Goal: Information Seeking & Learning: Learn about a topic

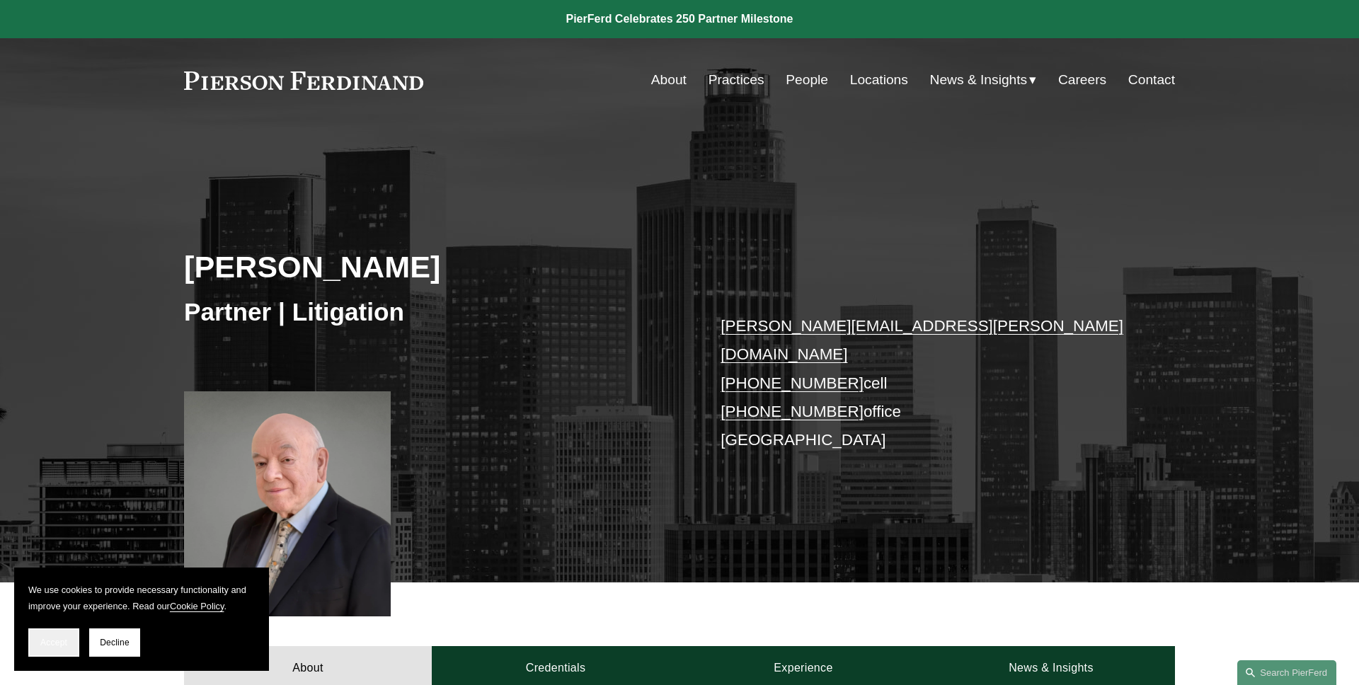
click at [56, 648] on button "Accept" at bounding box center [53, 642] width 51 height 28
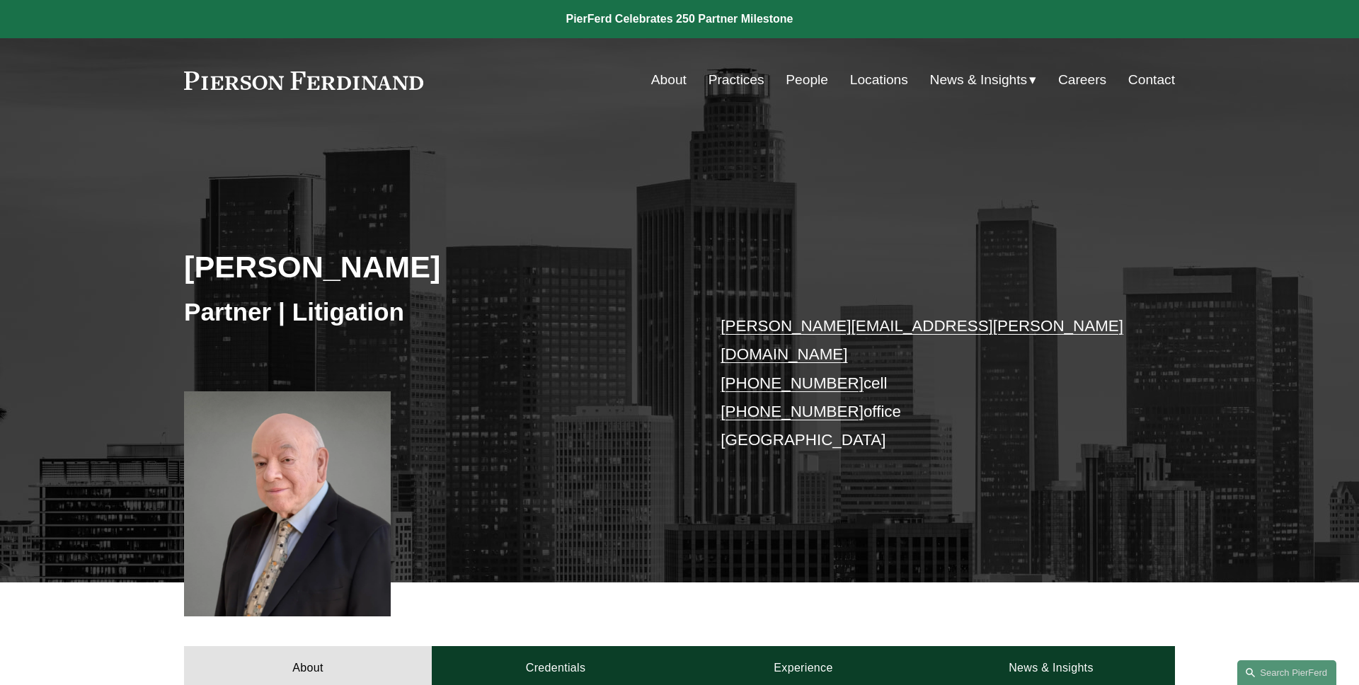
click at [795, 87] on link "People" at bounding box center [806, 80] width 42 height 27
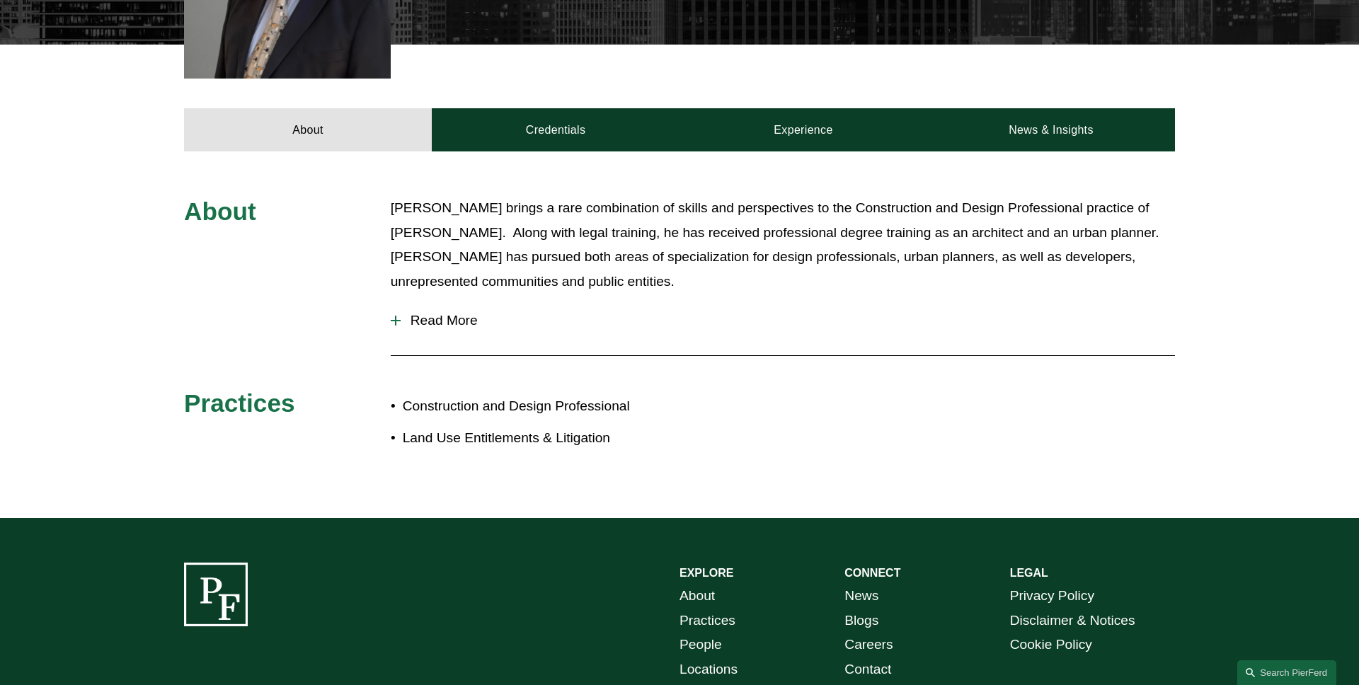
scroll to position [556, 0]
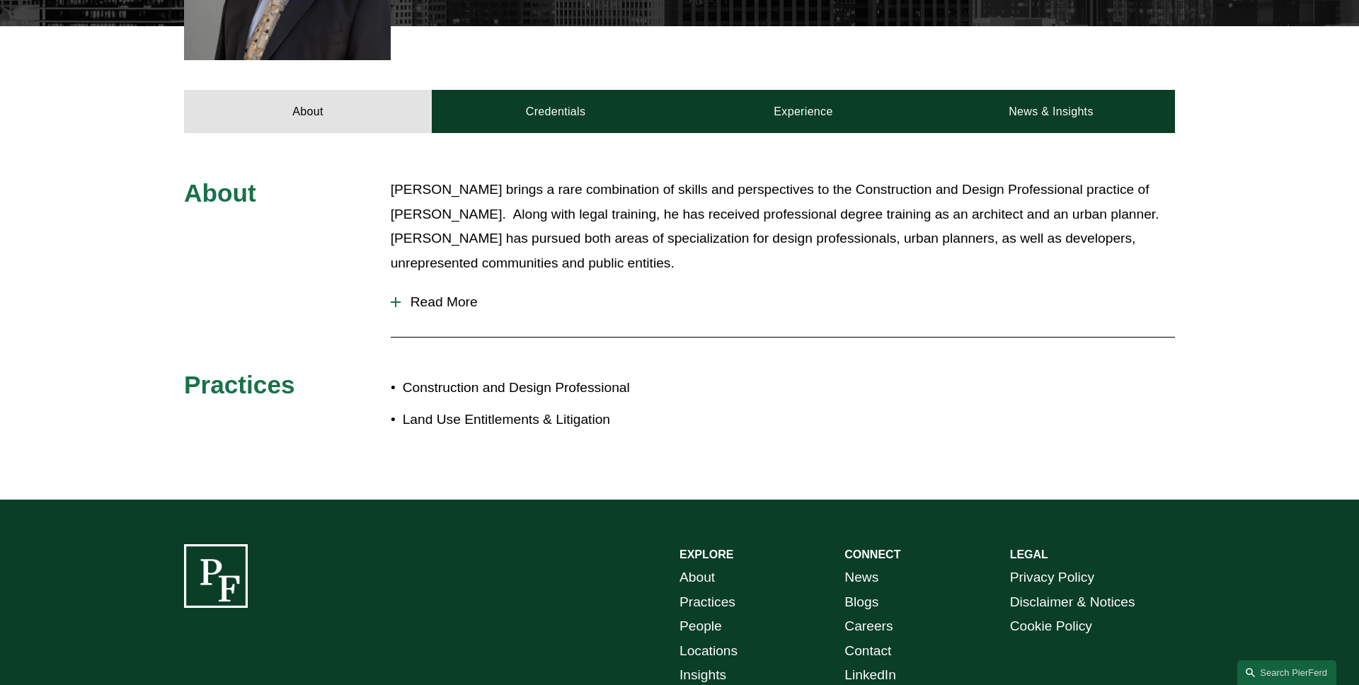
click at [417, 294] on span "Read More" at bounding box center [788, 302] width 774 height 16
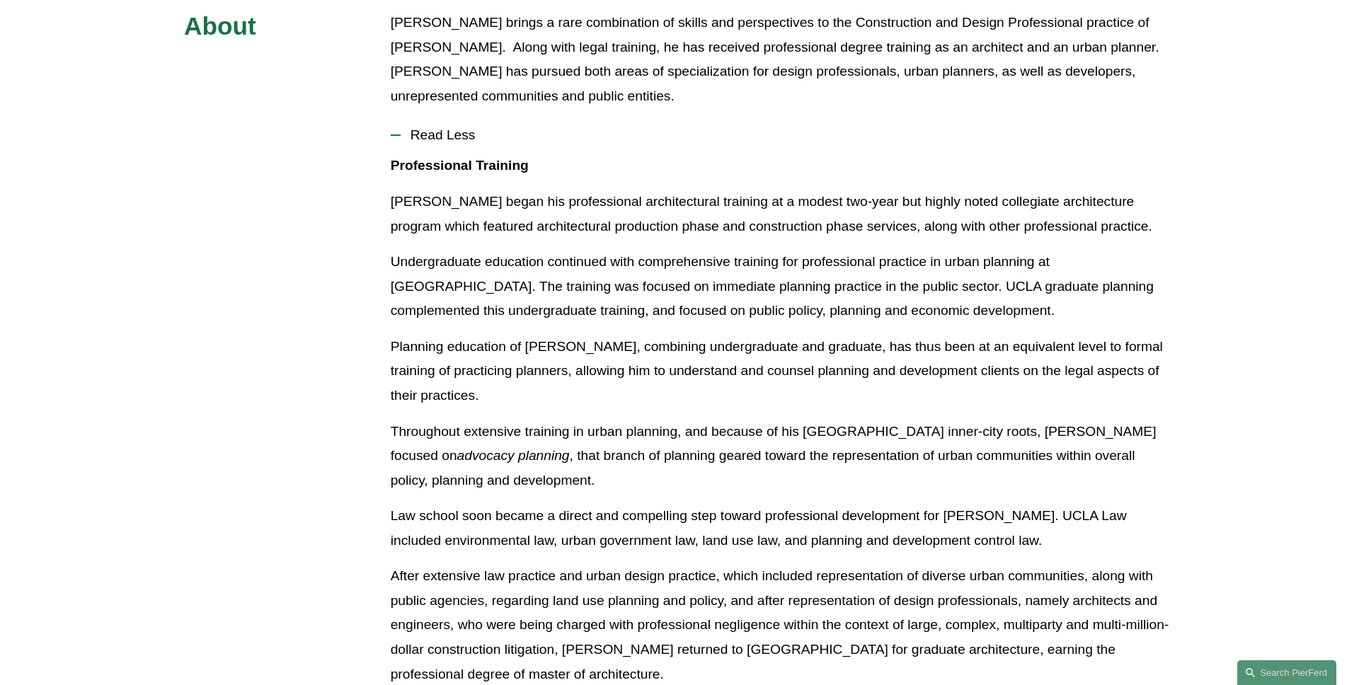
click at [459, 127] on span "Read Less" at bounding box center [788, 135] width 774 height 16
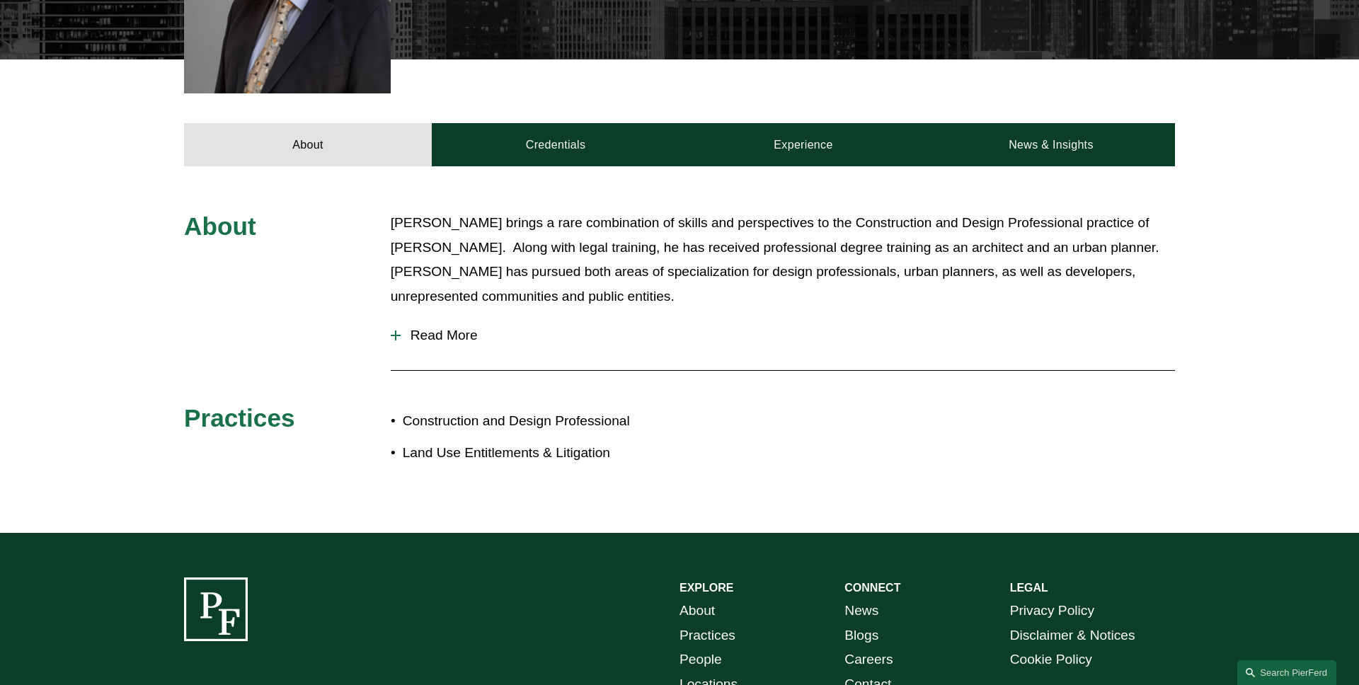
scroll to position [493, 0]
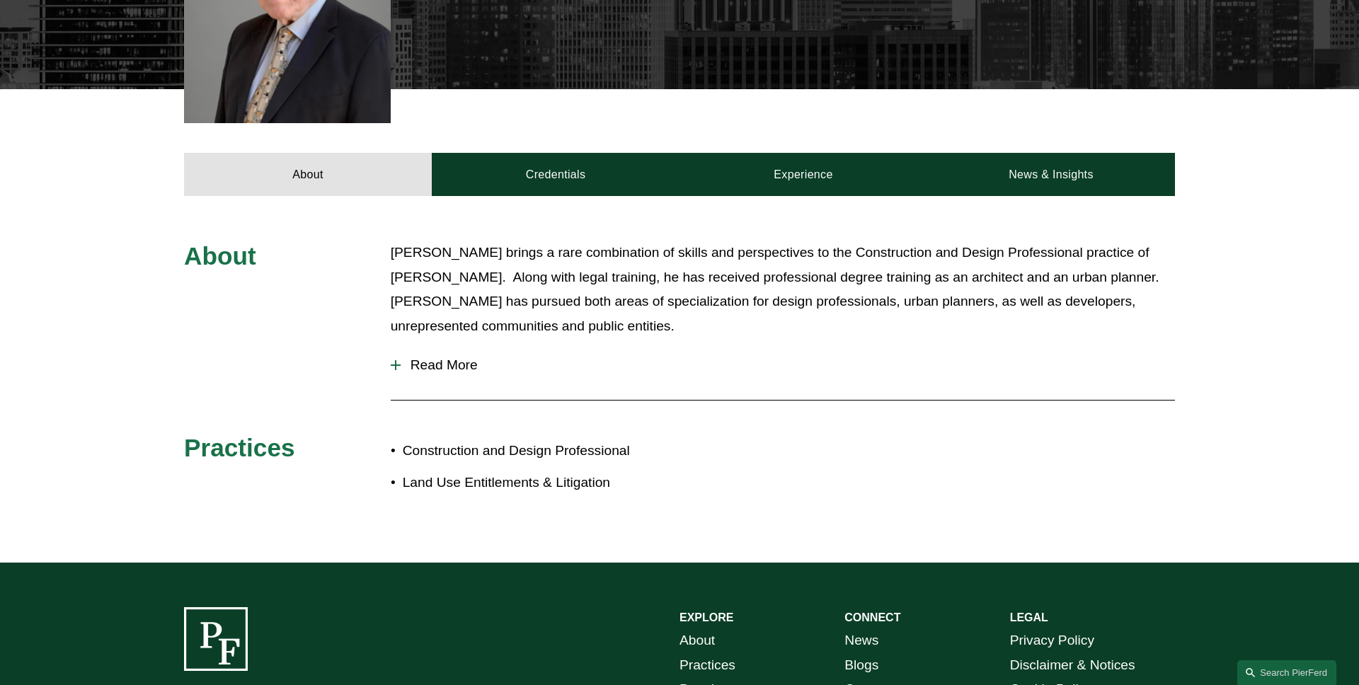
click at [453, 357] on span "Read More" at bounding box center [788, 365] width 774 height 16
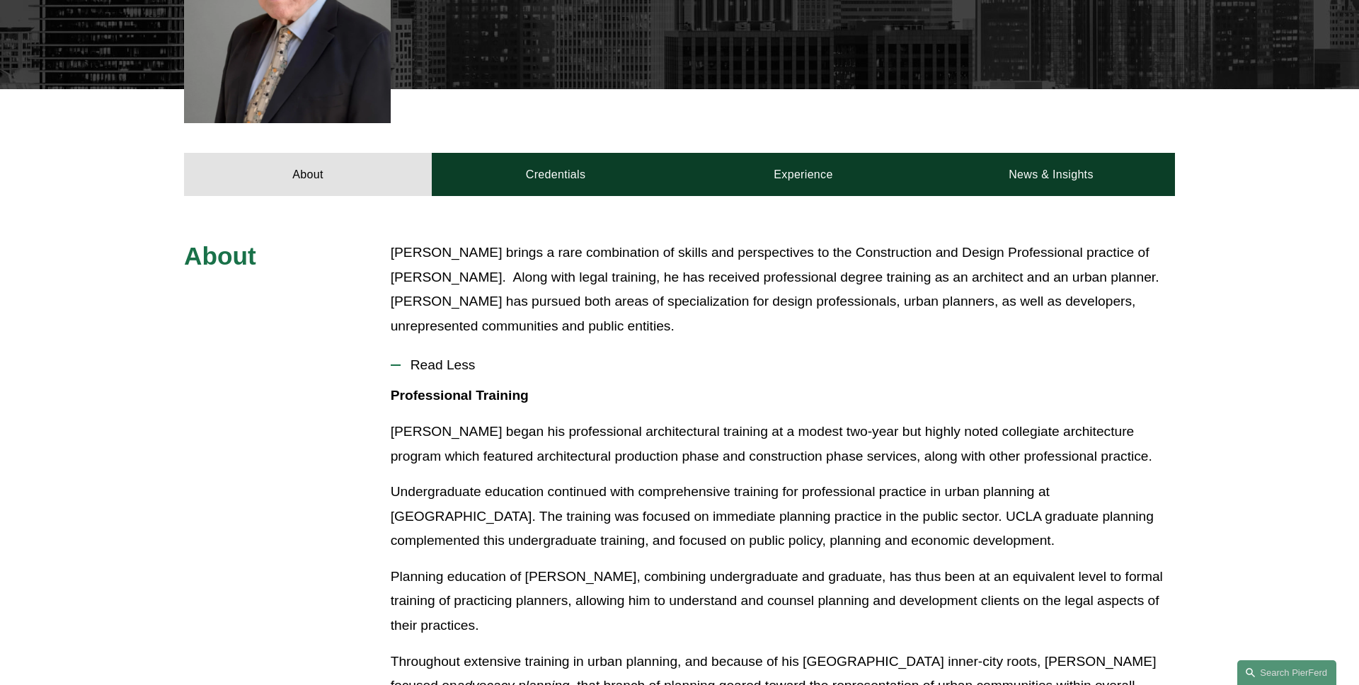
click at [453, 357] on span "Read Less" at bounding box center [788, 365] width 774 height 16
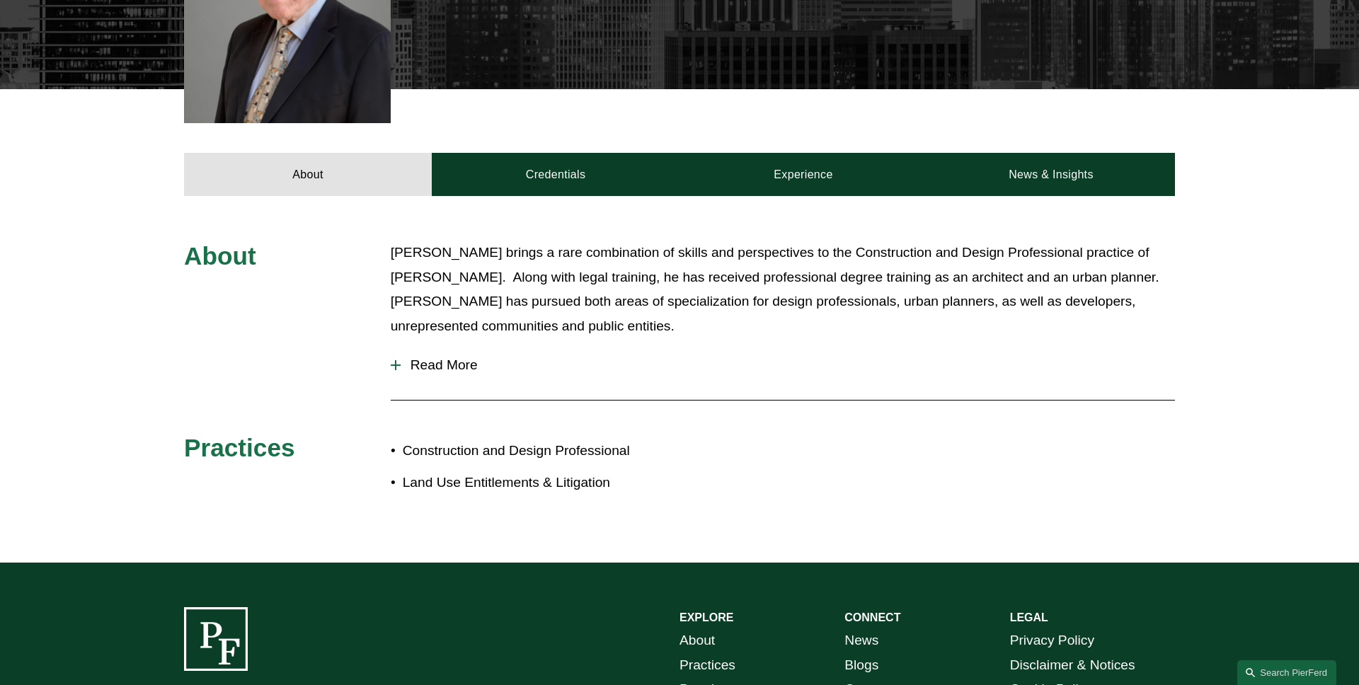
click at [453, 357] on span "Read More" at bounding box center [788, 365] width 774 height 16
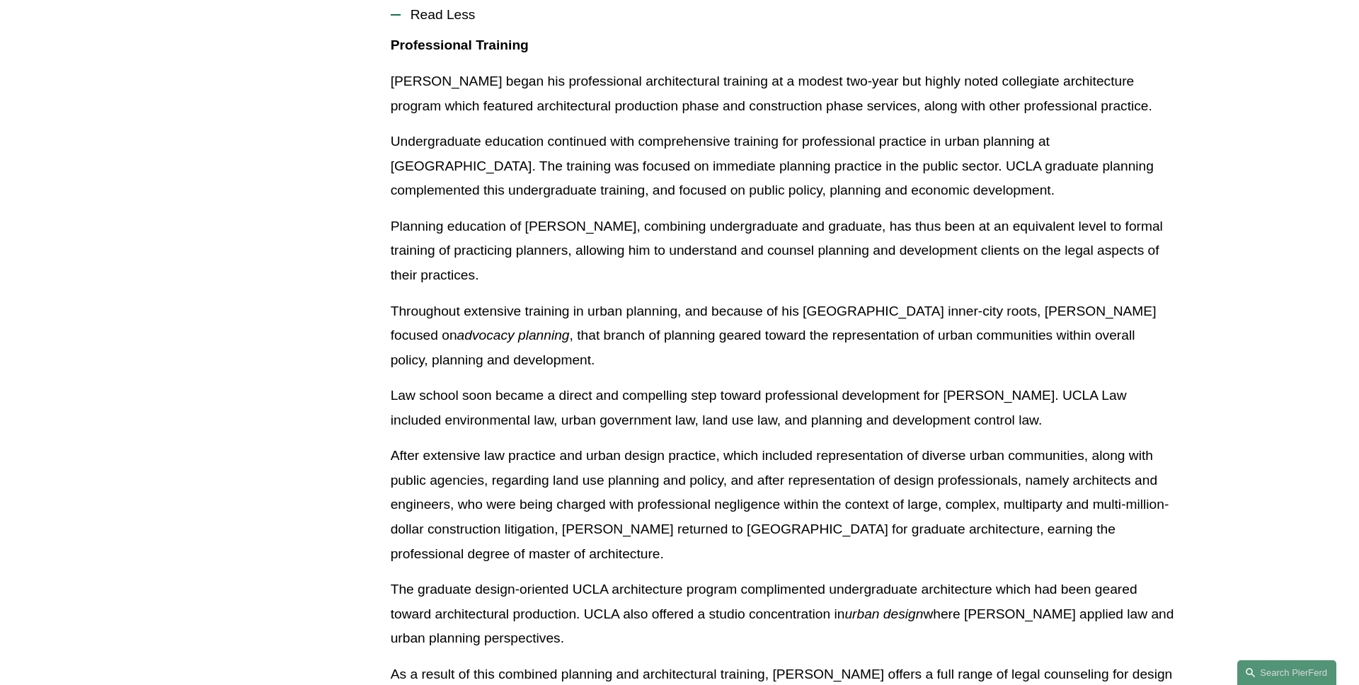
scroll to position [676, 0]
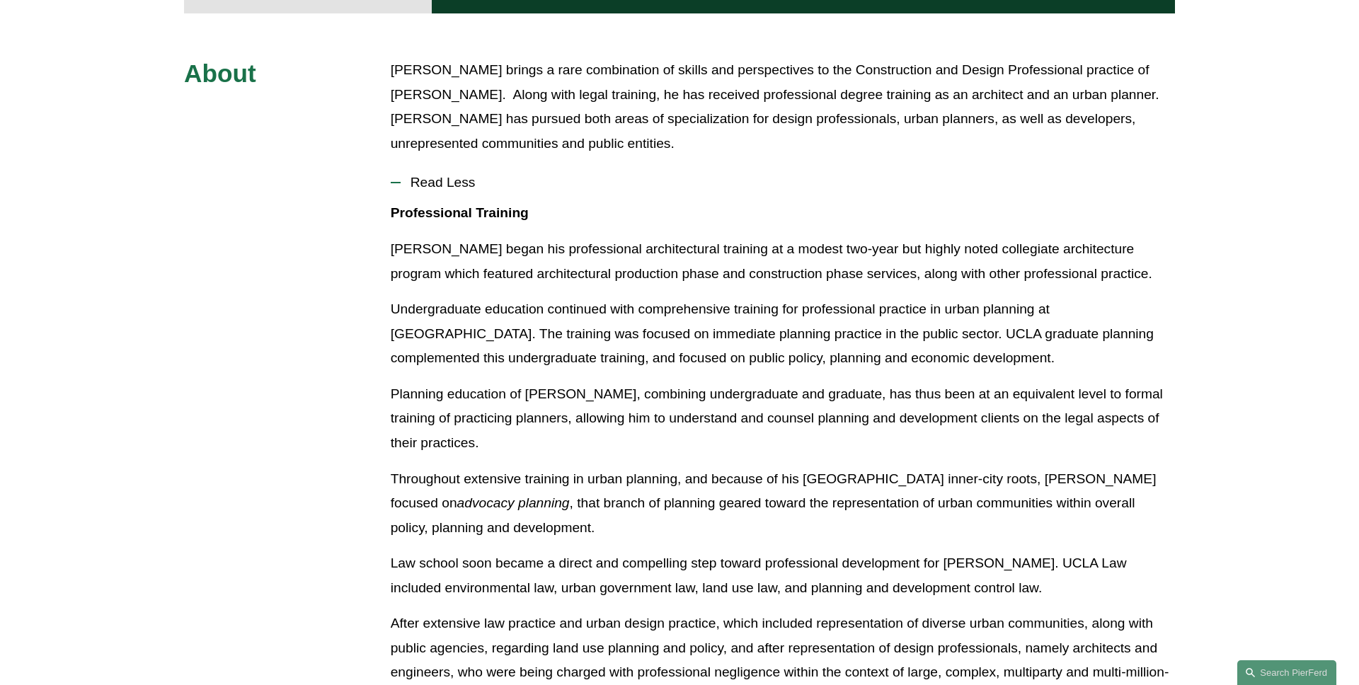
click at [456, 205] on strong "Professional Training" at bounding box center [460, 212] width 138 height 15
click at [456, 175] on span "Read Less" at bounding box center [788, 183] width 774 height 16
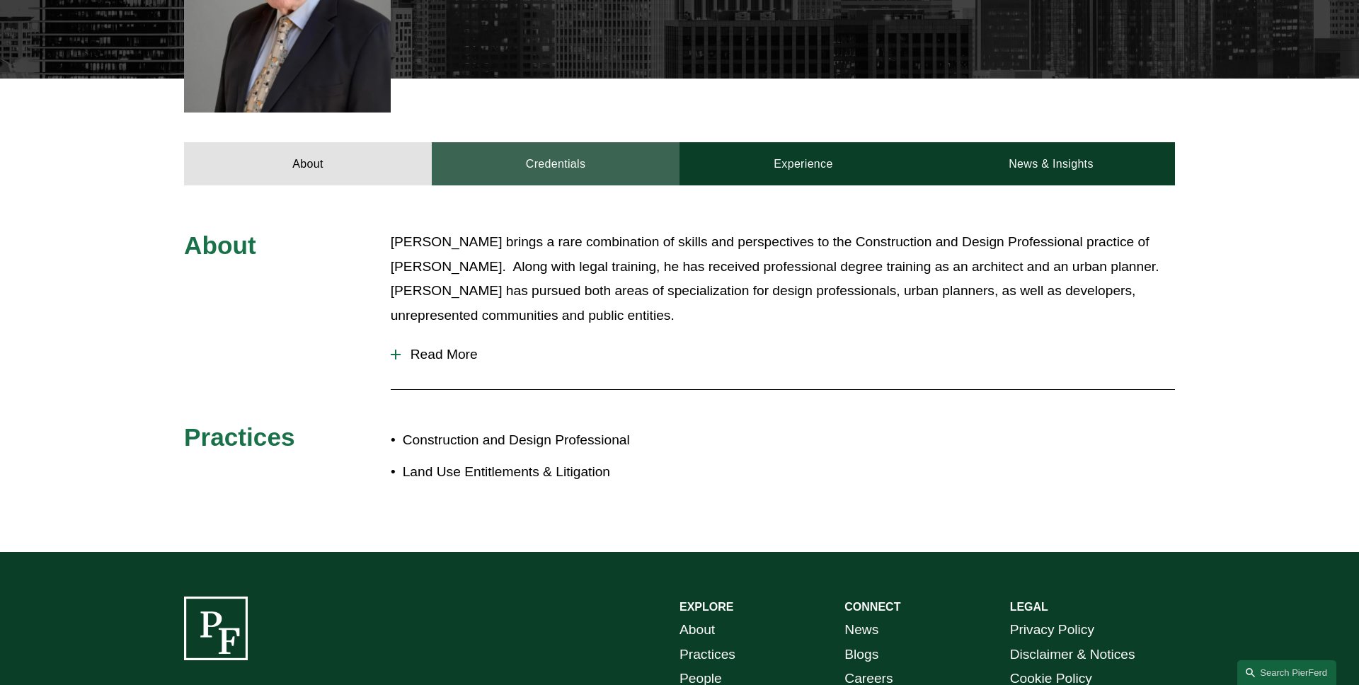
scroll to position [497, 0]
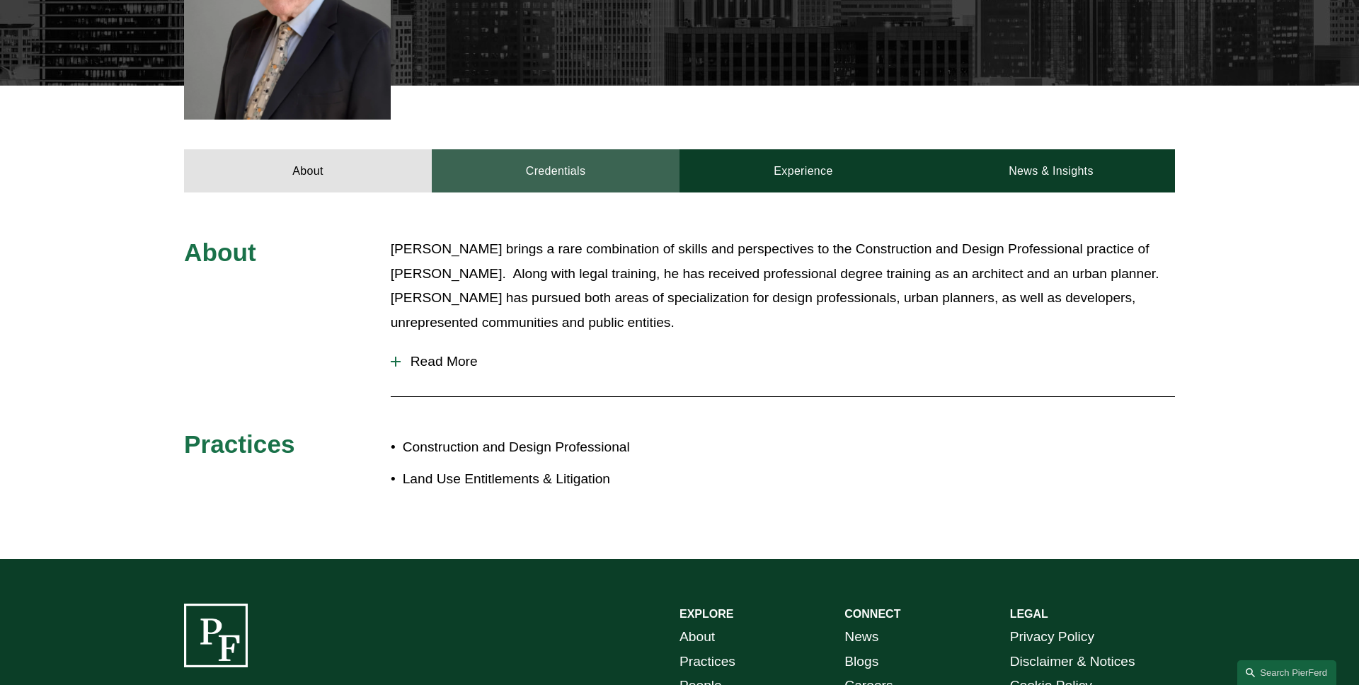
click at [519, 149] on link "Credentials" at bounding box center [556, 170] width 248 height 42
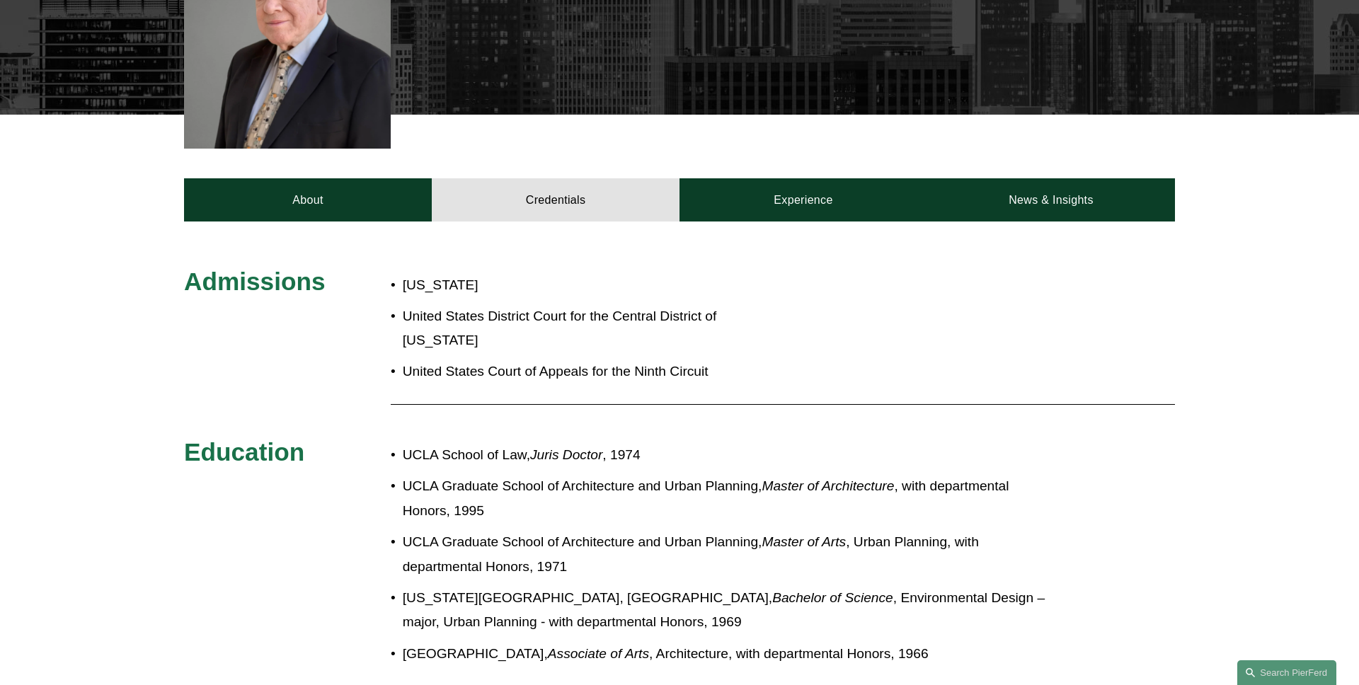
scroll to position [421, 0]
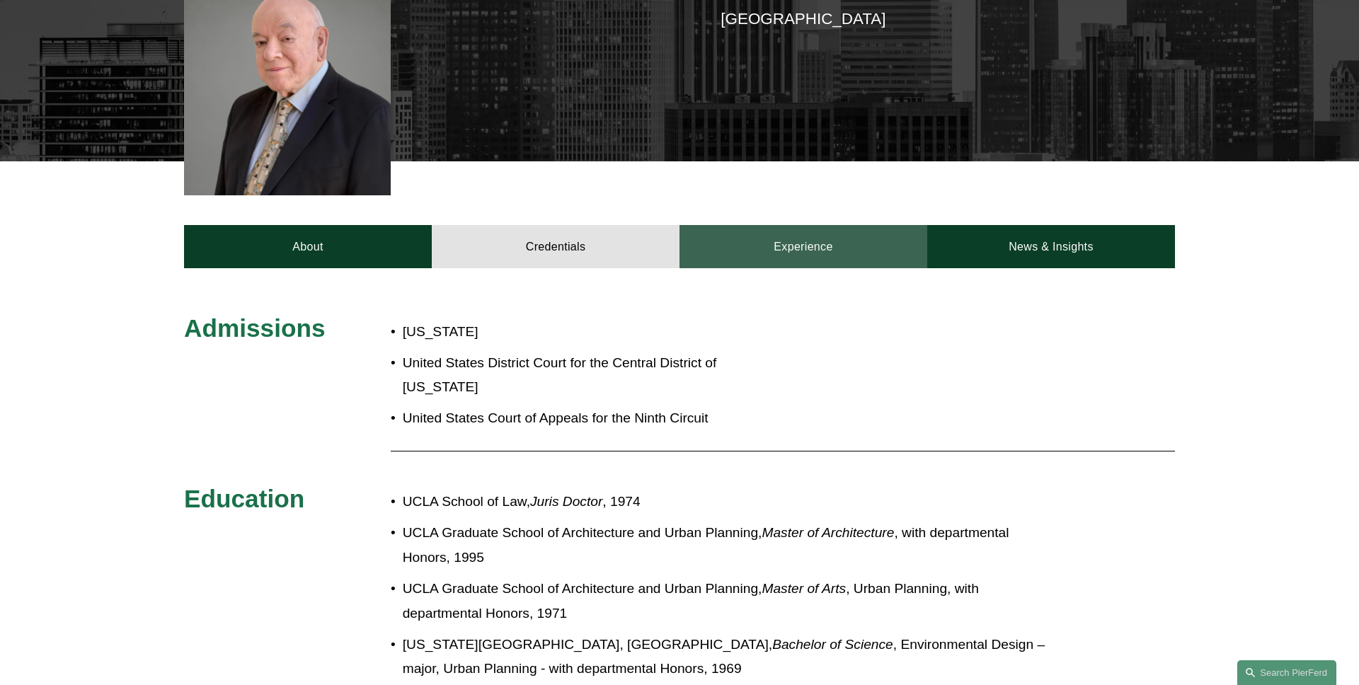
click at [802, 231] on link "Experience" at bounding box center [803, 246] width 248 height 42
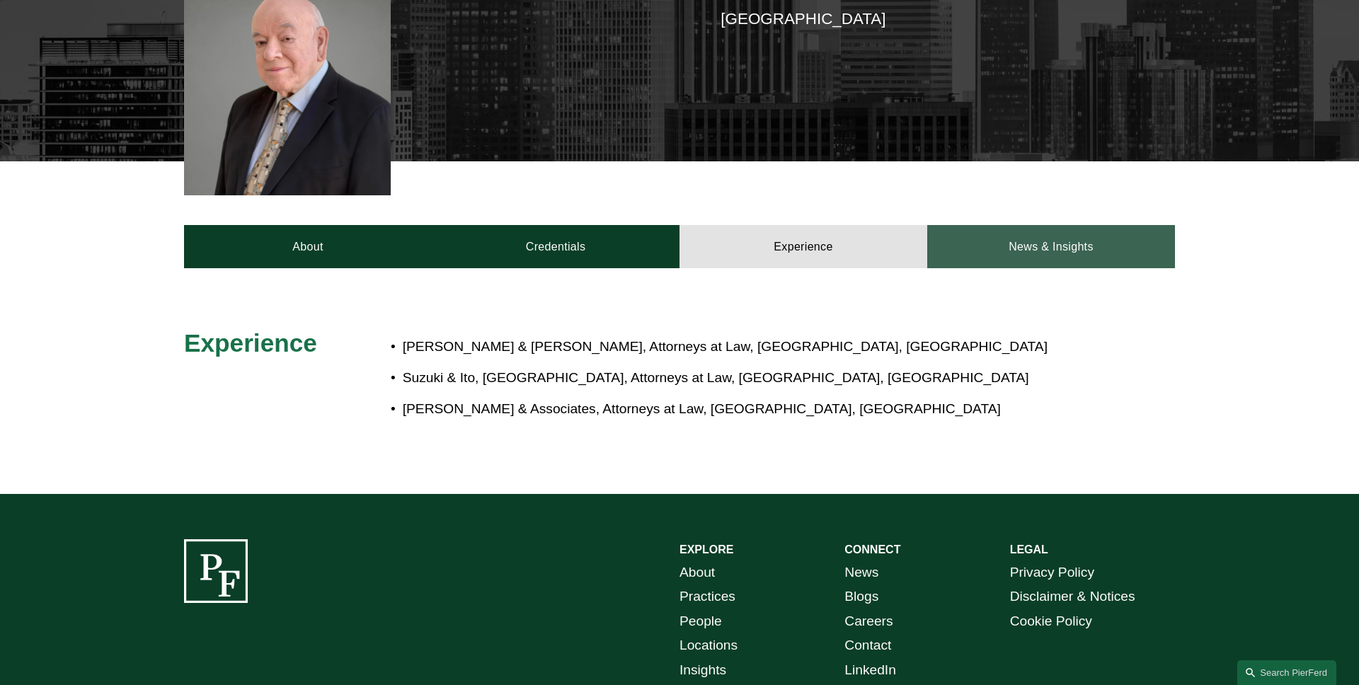
click at [992, 241] on link "News & Insights" at bounding box center [1051, 246] width 248 height 42
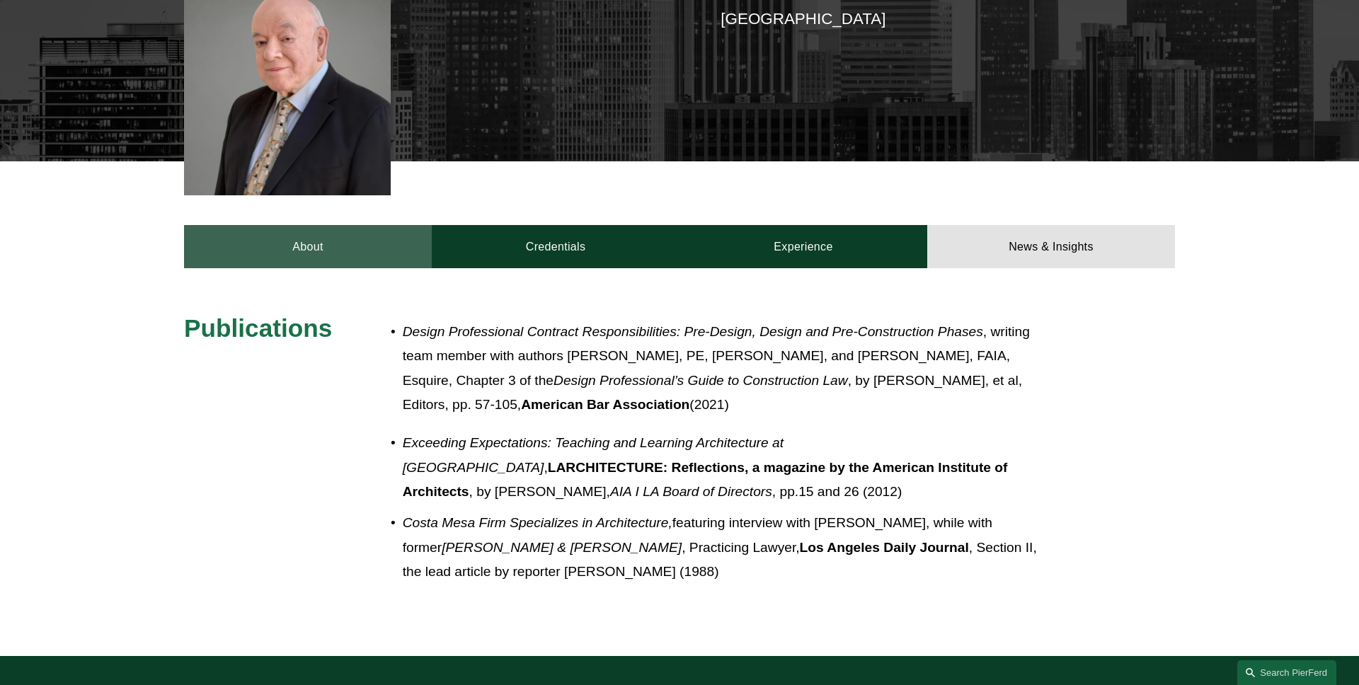
click at [328, 232] on link "About" at bounding box center [308, 246] width 248 height 42
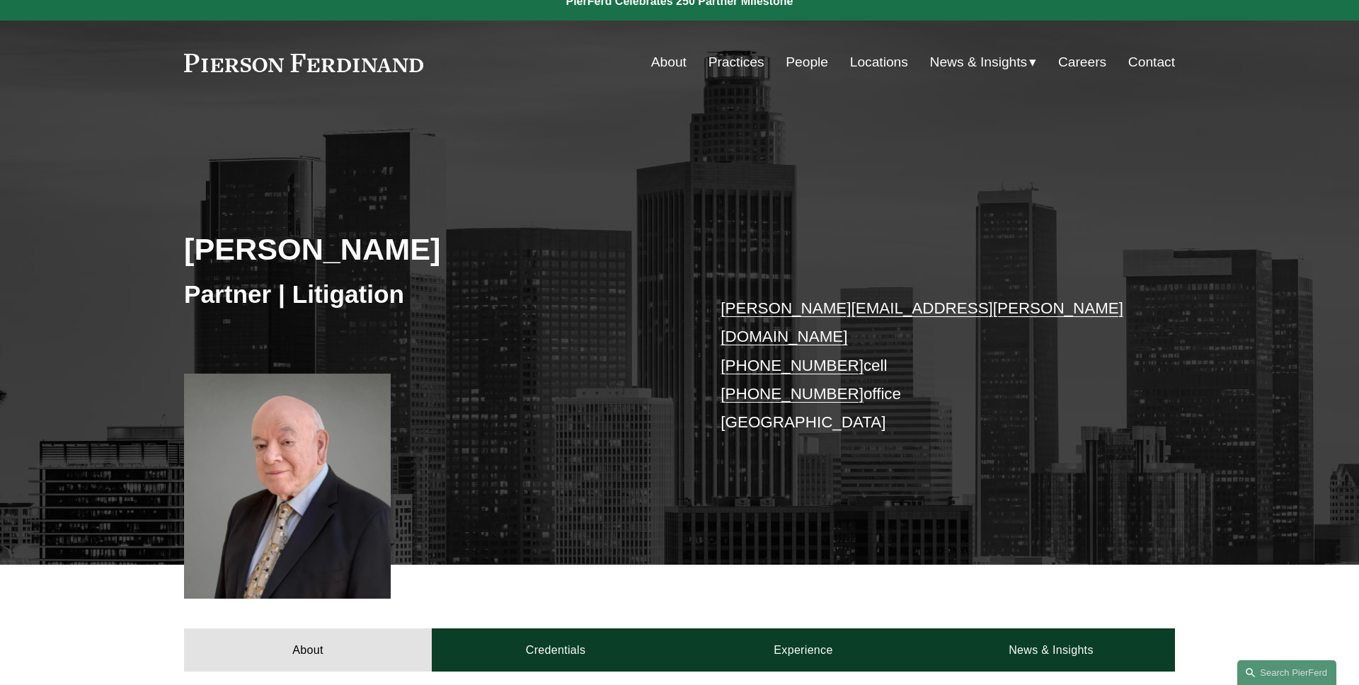
scroll to position [0, 0]
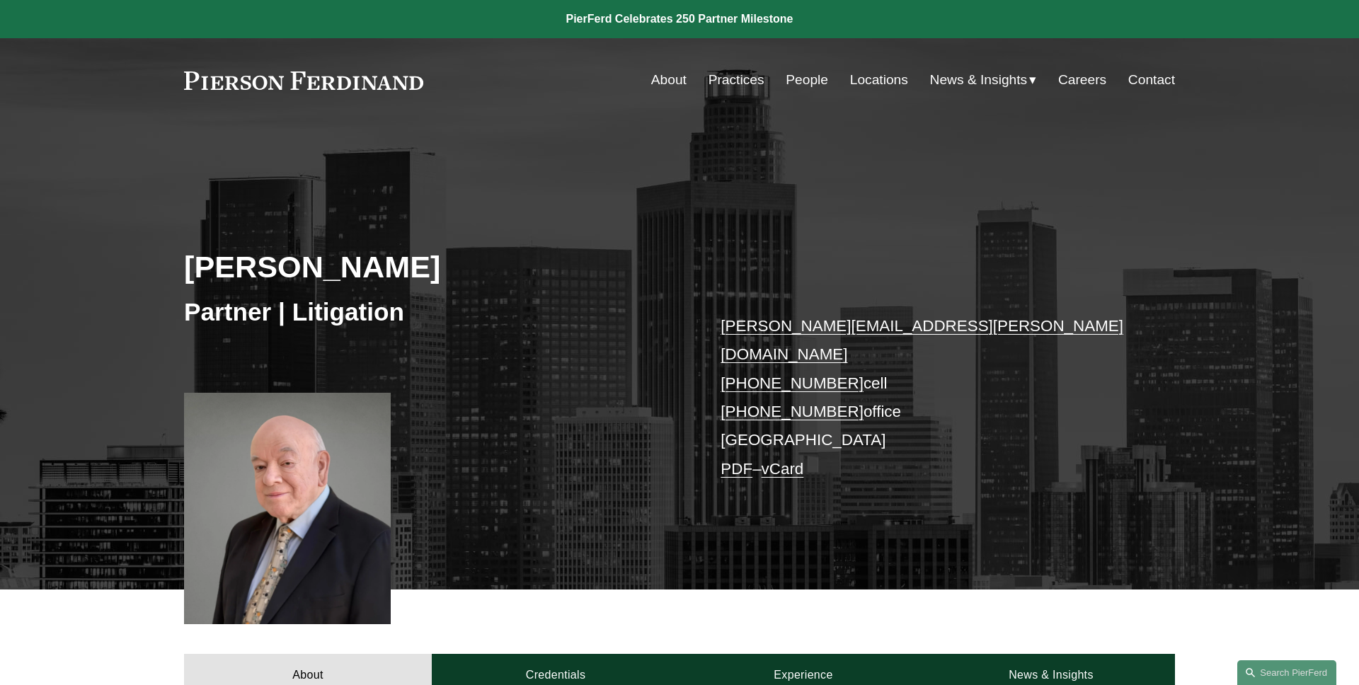
click at [733, 460] on link "PDF" at bounding box center [736, 469] width 32 height 18
click at [797, 460] on link "vCard" at bounding box center [782, 469] width 42 height 18
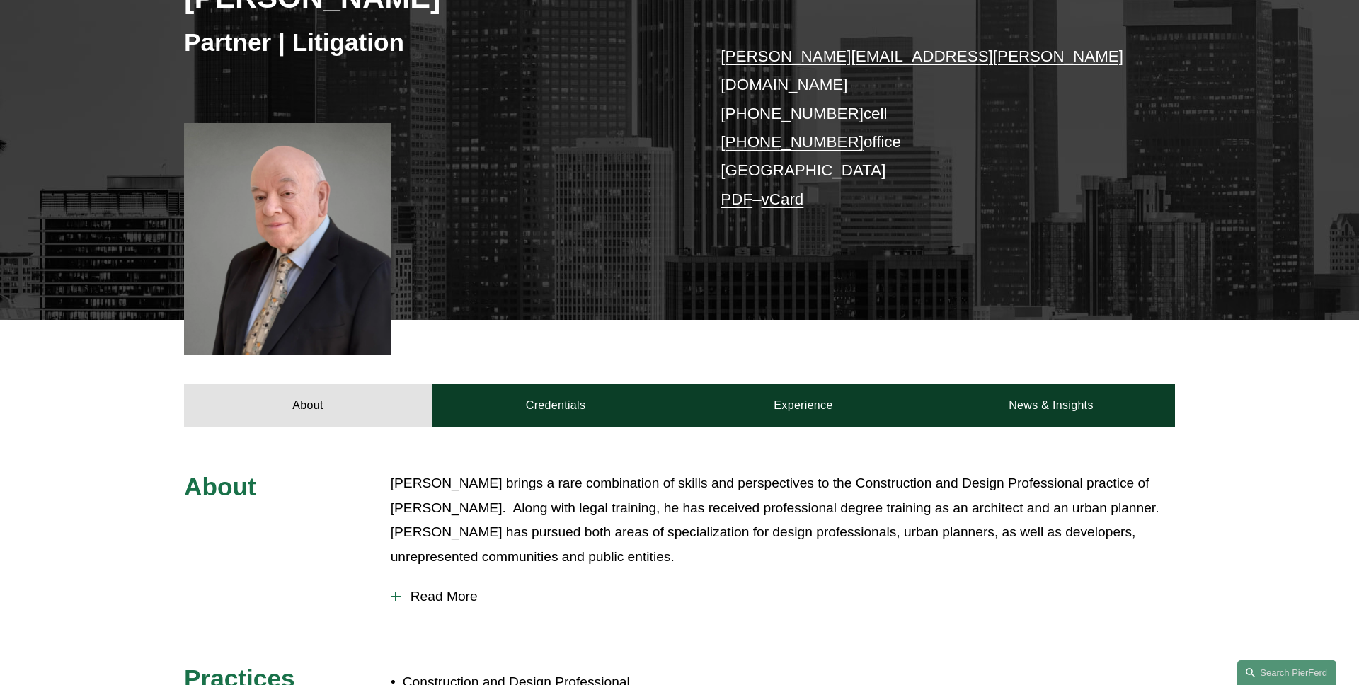
scroll to position [396, 0]
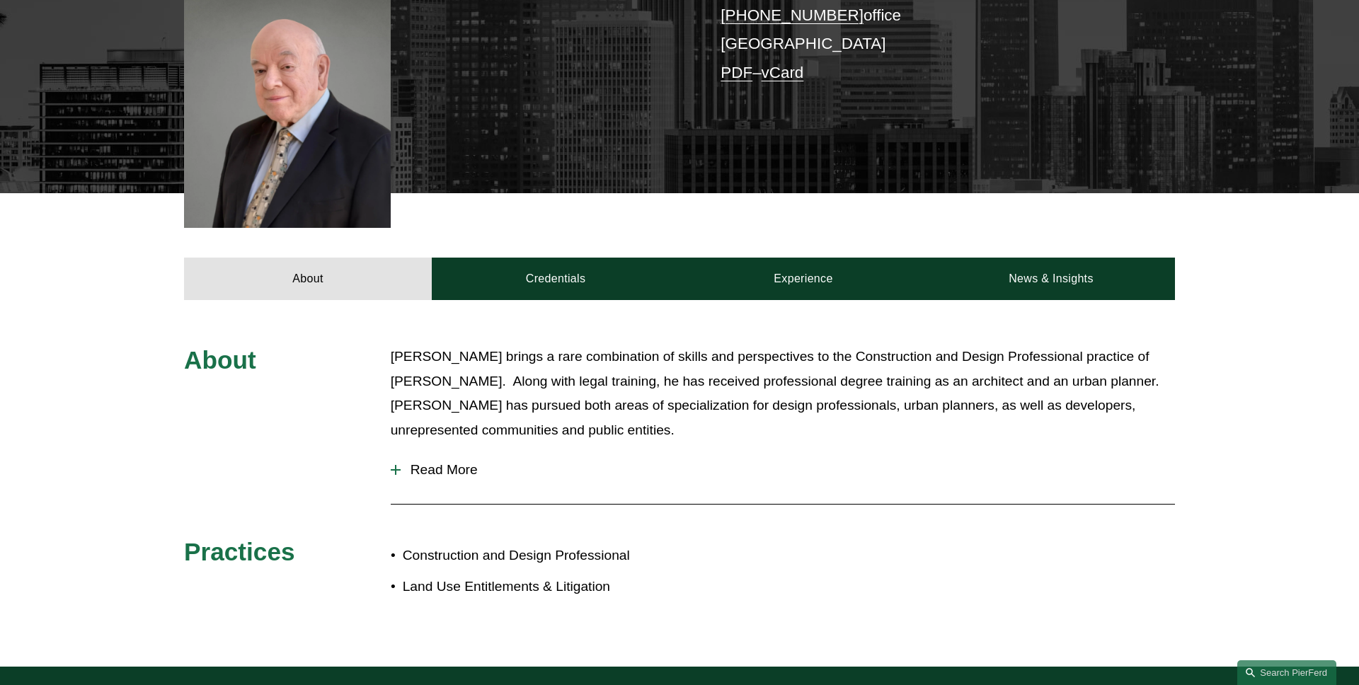
click at [468, 462] on span "Read More" at bounding box center [788, 470] width 774 height 16
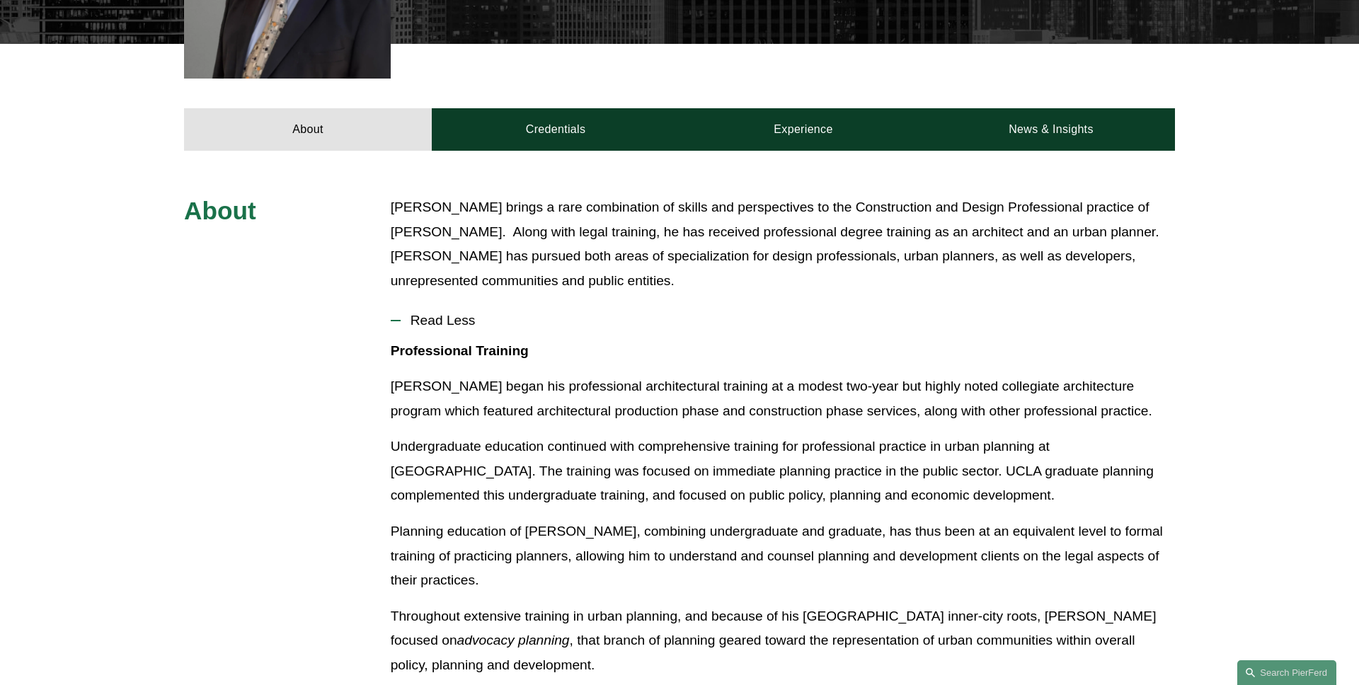
scroll to position [512, 0]
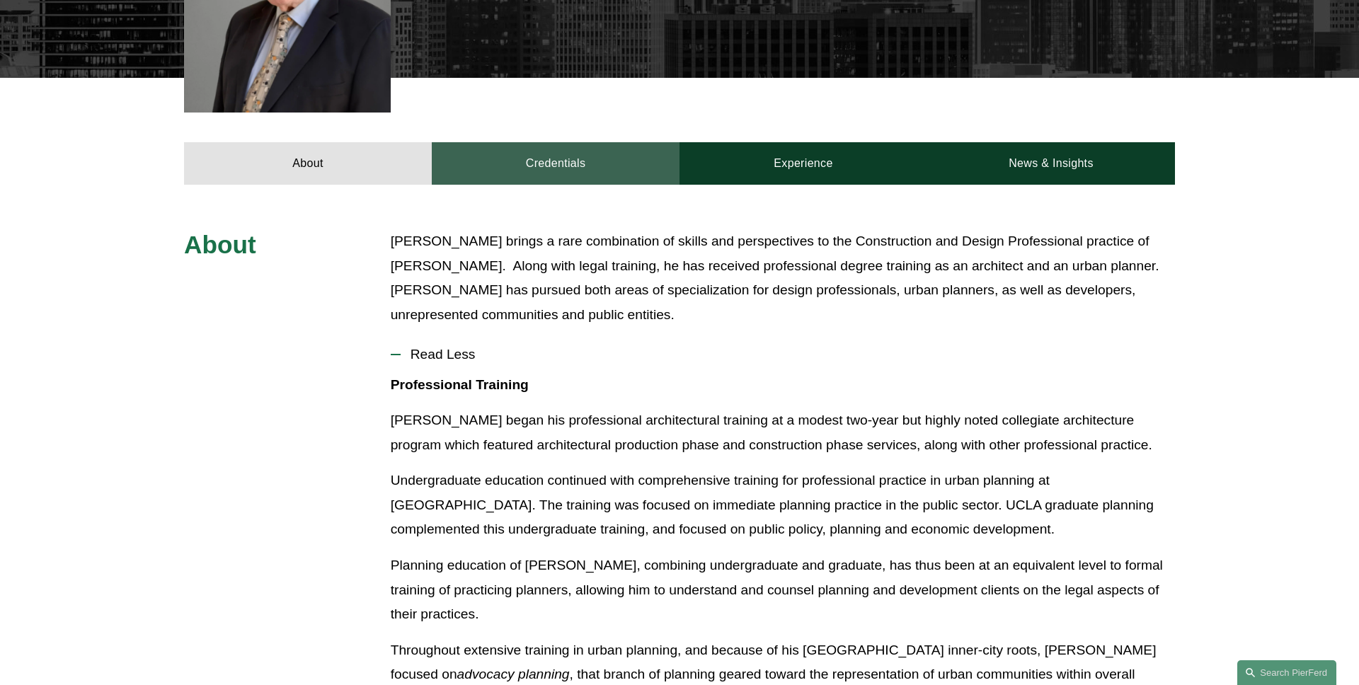
click at [536, 148] on link "Credentials" at bounding box center [556, 163] width 248 height 42
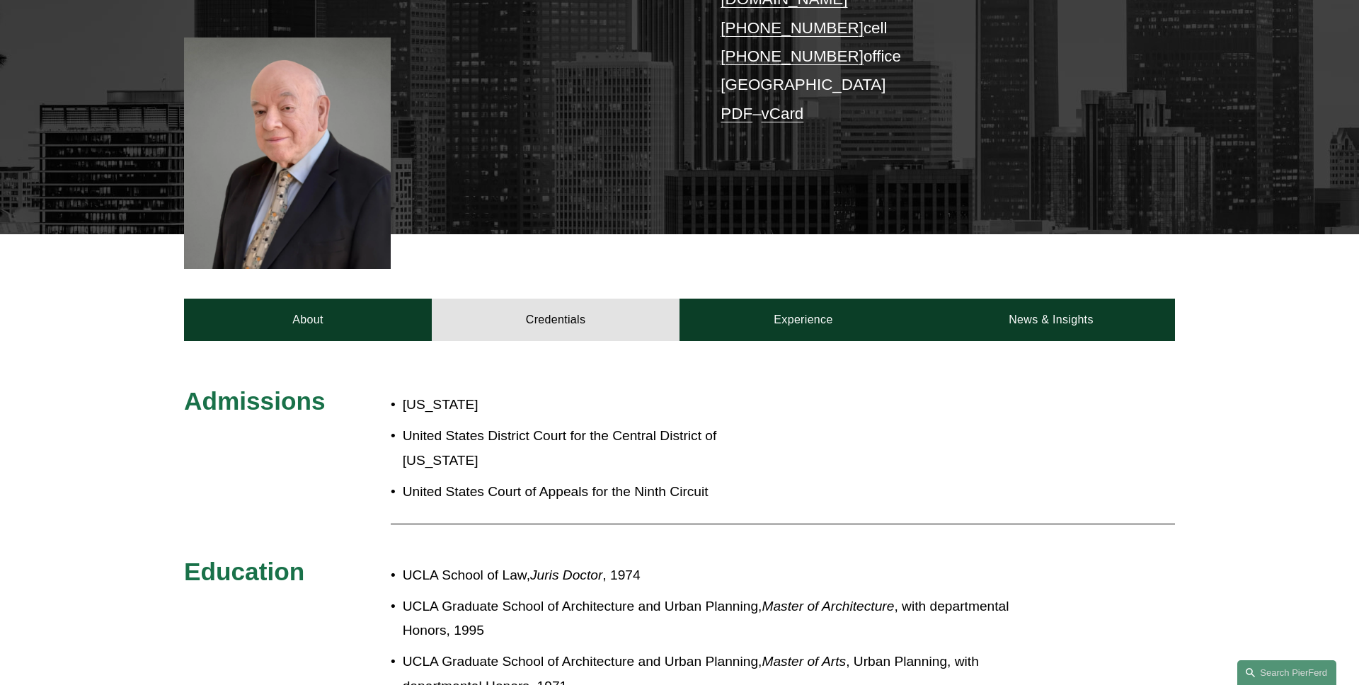
scroll to position [274, 0]
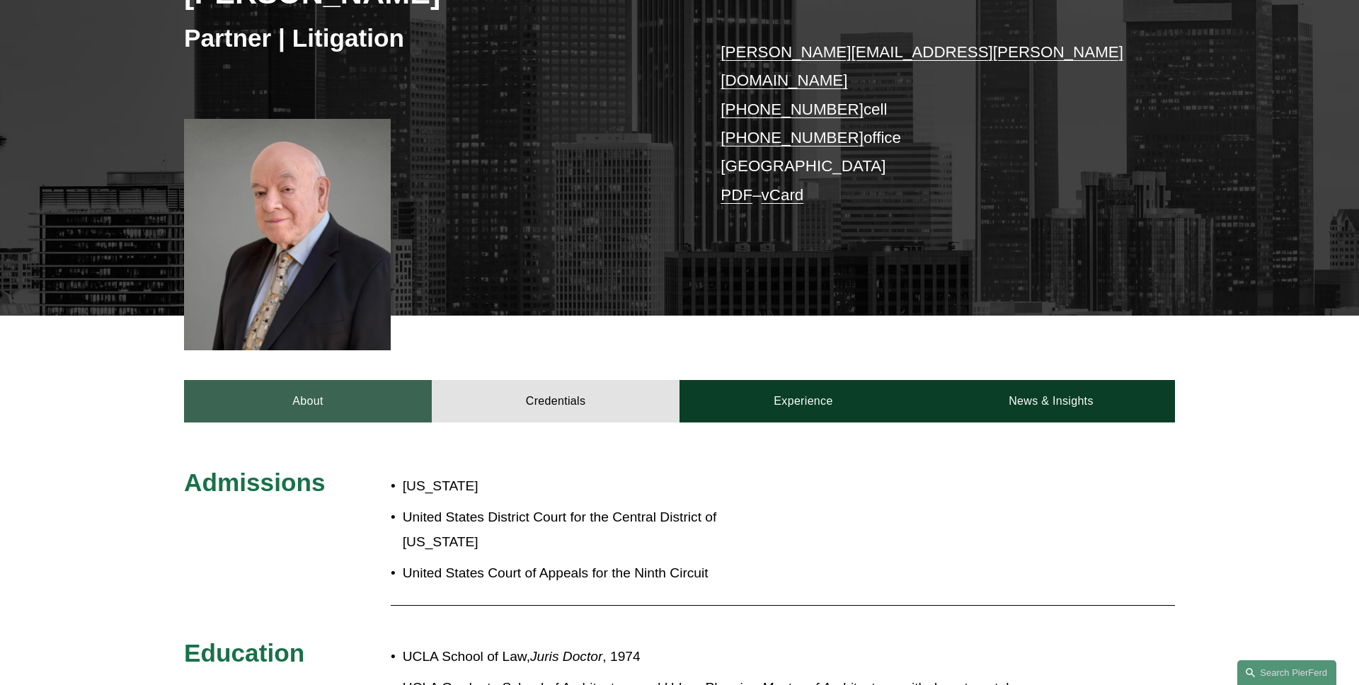
click at [355, 388] on link "About" at bounding box center [308, 401] width 248 height 42
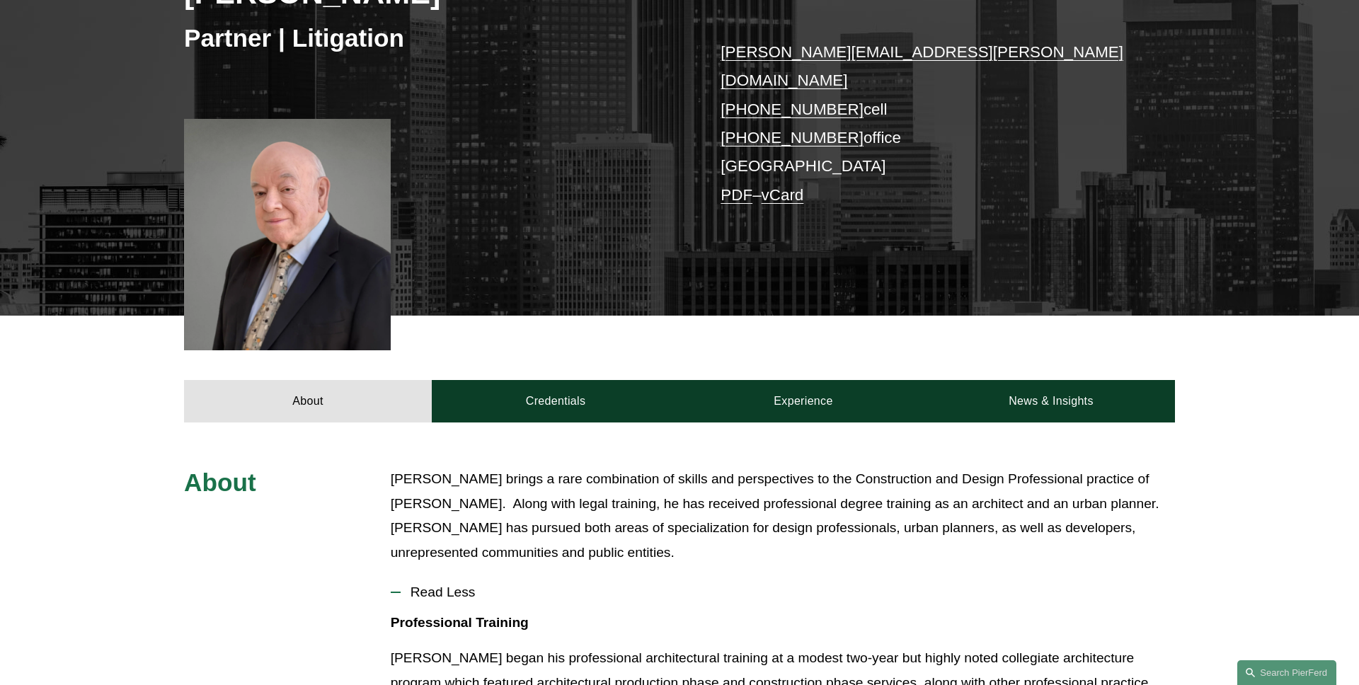
click at [437, 585] on span "Read Less" at bounding box center [788, 593] width 774 height 16
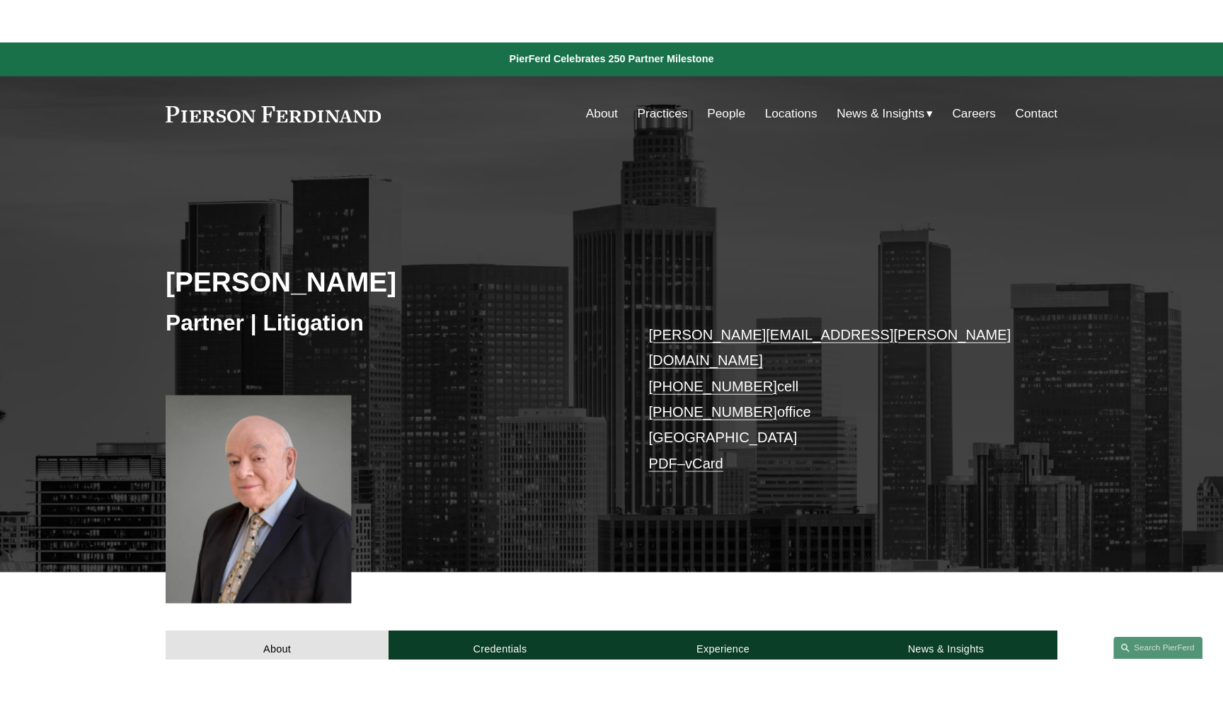
scroll to position [0, 0]
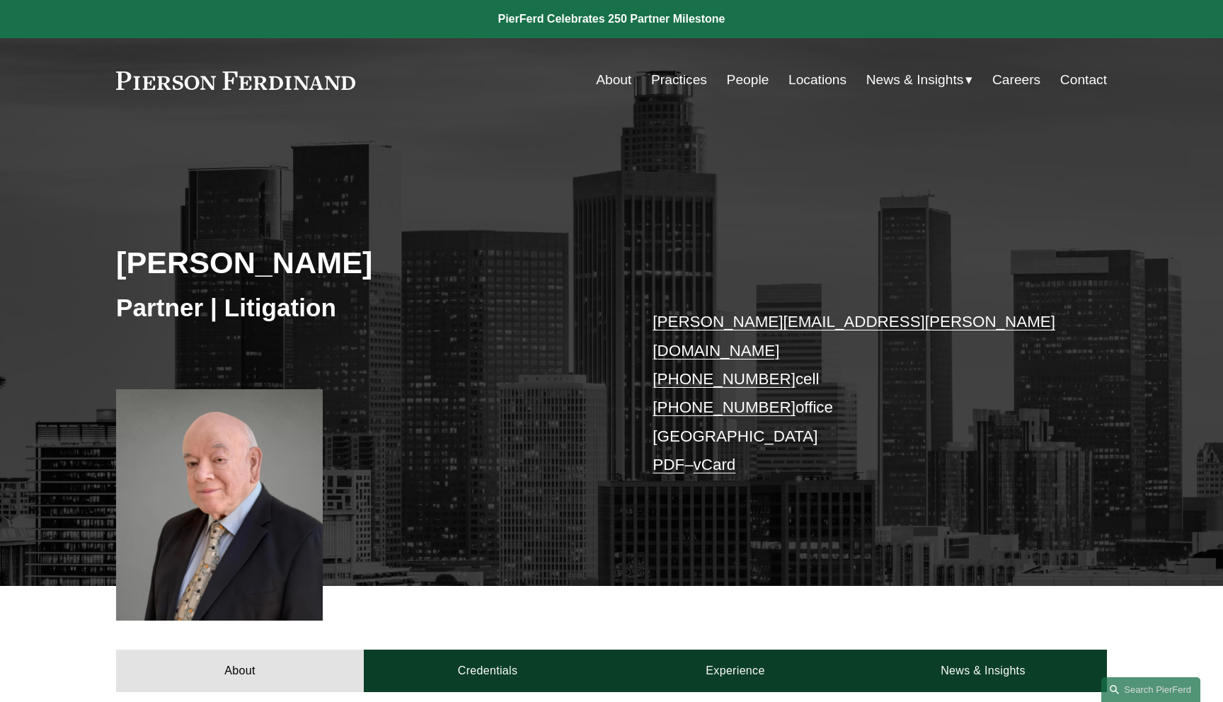
drag, startPoint x: 426, startPoint y: 277, endPoint x: 47, endPoint y: 259, distance: 379.0
click at [48, 259] on div "Ezequiel Gutierrez Partner | Litigation ezequiel.gutierrez@pierferd.com +1.310.…" at bounding box center [611, 372] width 1223 height 427
copy h2 "Ezequiel Gutierrez"
click at [503, 254] on h2 "Ezequiel Gutierrez" at bounding box center [363, 262] width 495 height 37
drag, startPoint x: 373, startPoint y: 313, endPoint x: 79, endPoint y: 312, distance: 294.4
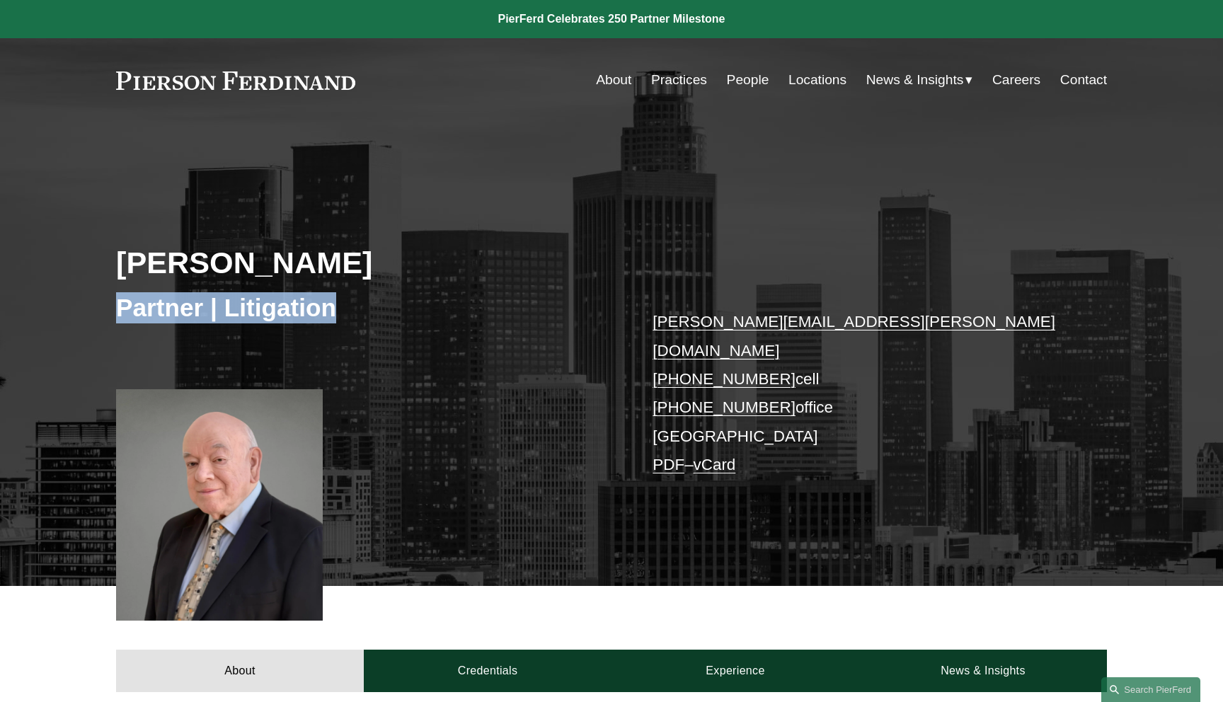
click at [79, 312] on div "Ezequiel Gutierrez Partner | Litigation ezequiel.gutierrez@pierferd.com +1.310.…" at bounding box center [611, 372] width 1223 height 427
copy h3 "Partner | Litigation"
click at [435, 320] on h3 "Partner | Litigation" at bounding box center [363, 307] width 495 height 31
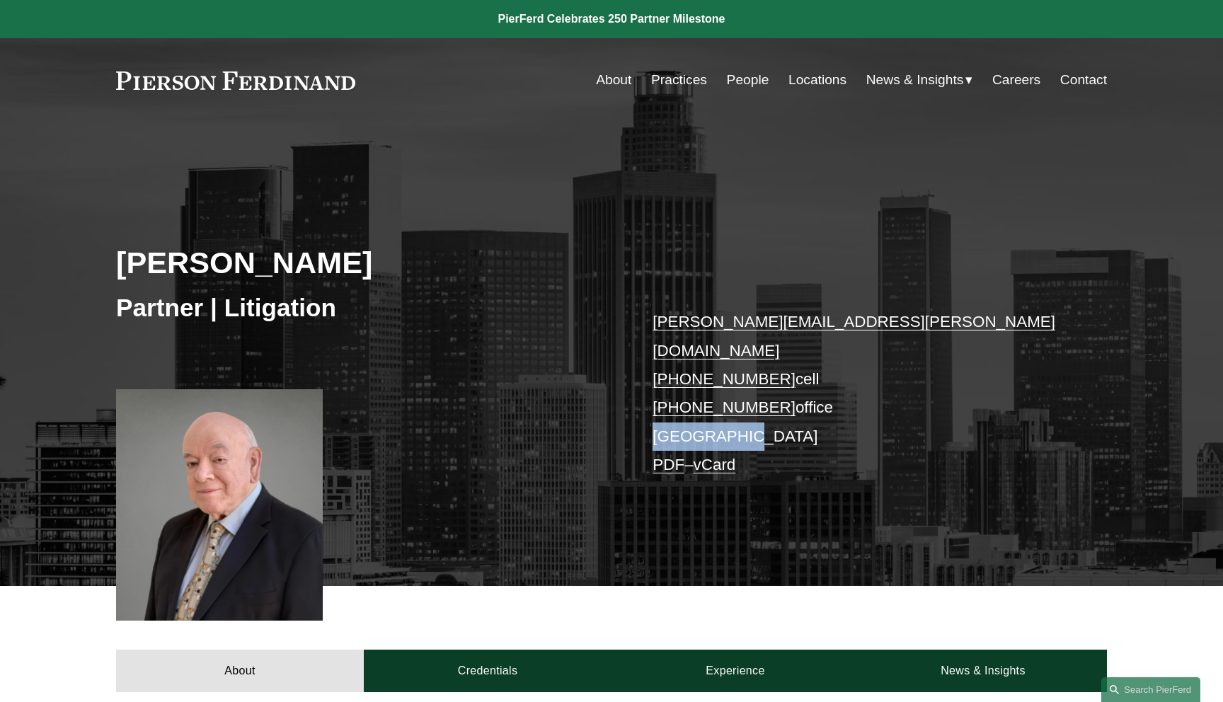
drag, startPoint x: 615, startPoint y: 409, endPoint x: 568, endPoint y: 409, distance: 47.4
click at [586, 409] on div "Ezequiel Gutierrez Partner | Litigation ezequiel.gutierrez@pierferd.com +1.310.…" at bounding box center [611, 372] width 1223 height 427
copy p "[GEOGRAPHIC_DATA]"
click at [568, 409] on div "Ezequiel Gutierrez Partner | Litigation ezequiel.gutierrez@pierferd.com +1.310.…" at bounding box center [611, 372] width 1223 height 427
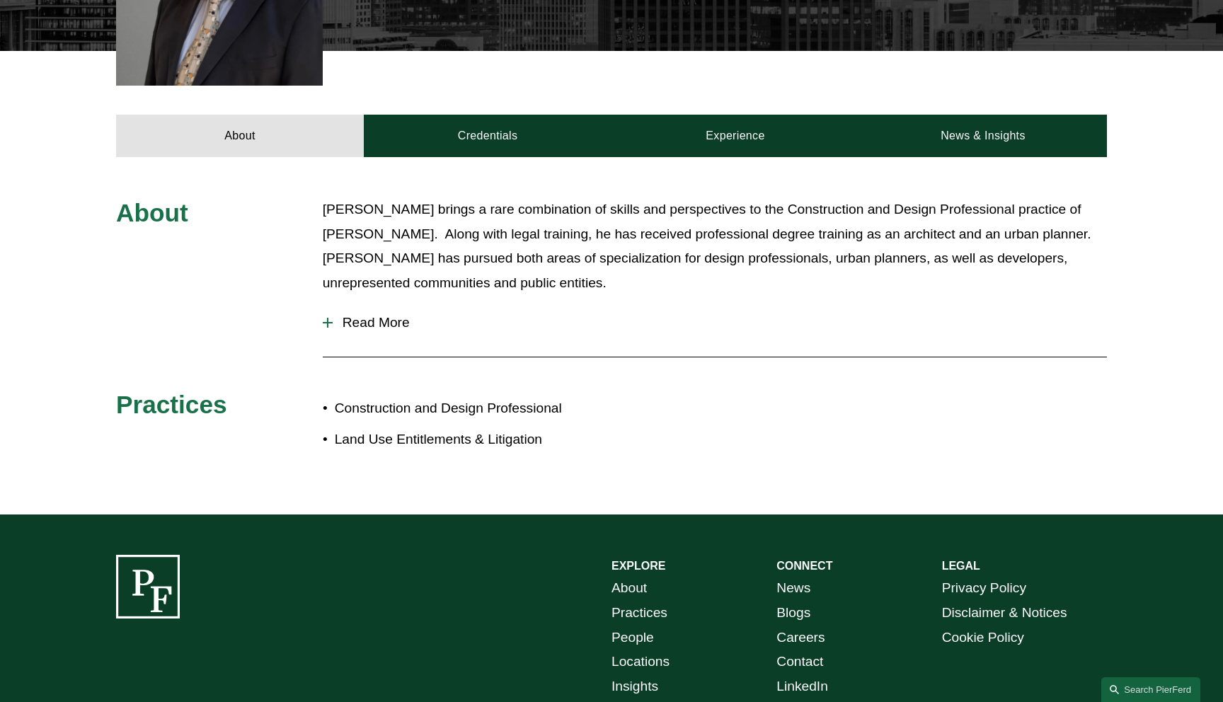
scroll to position [577, 0]
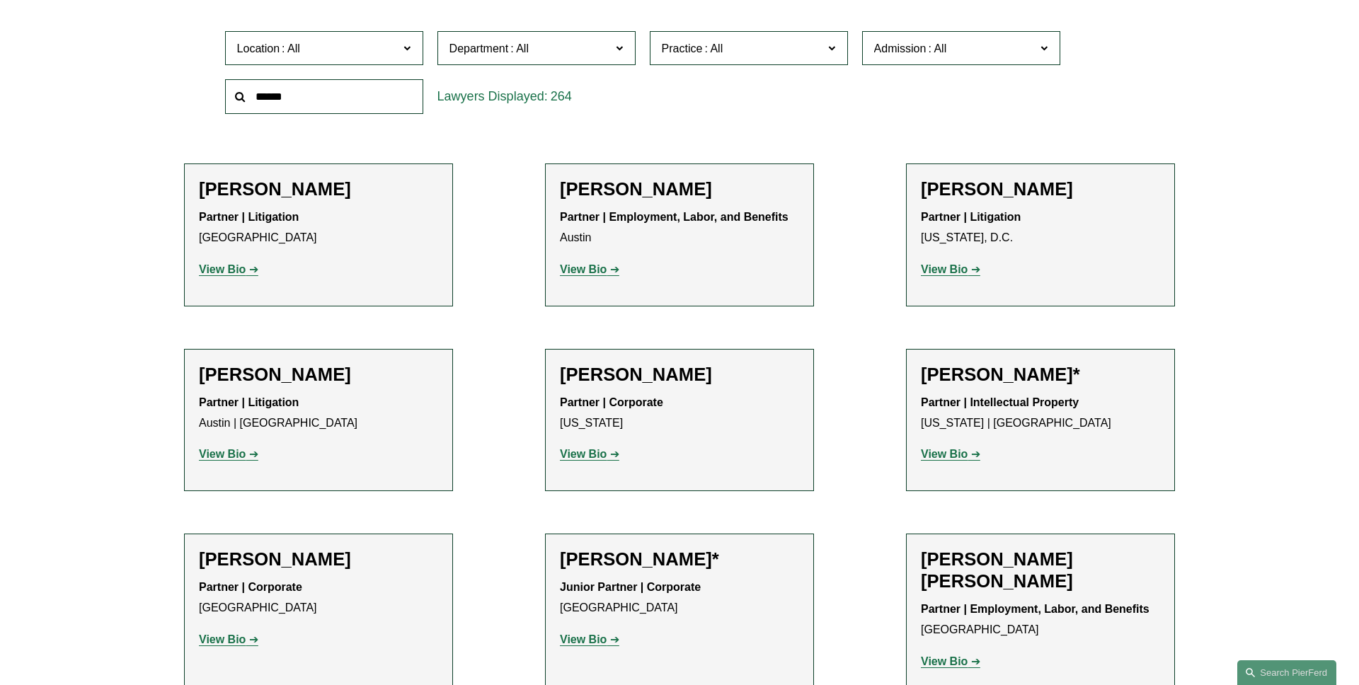
scroll to position [378, 0]
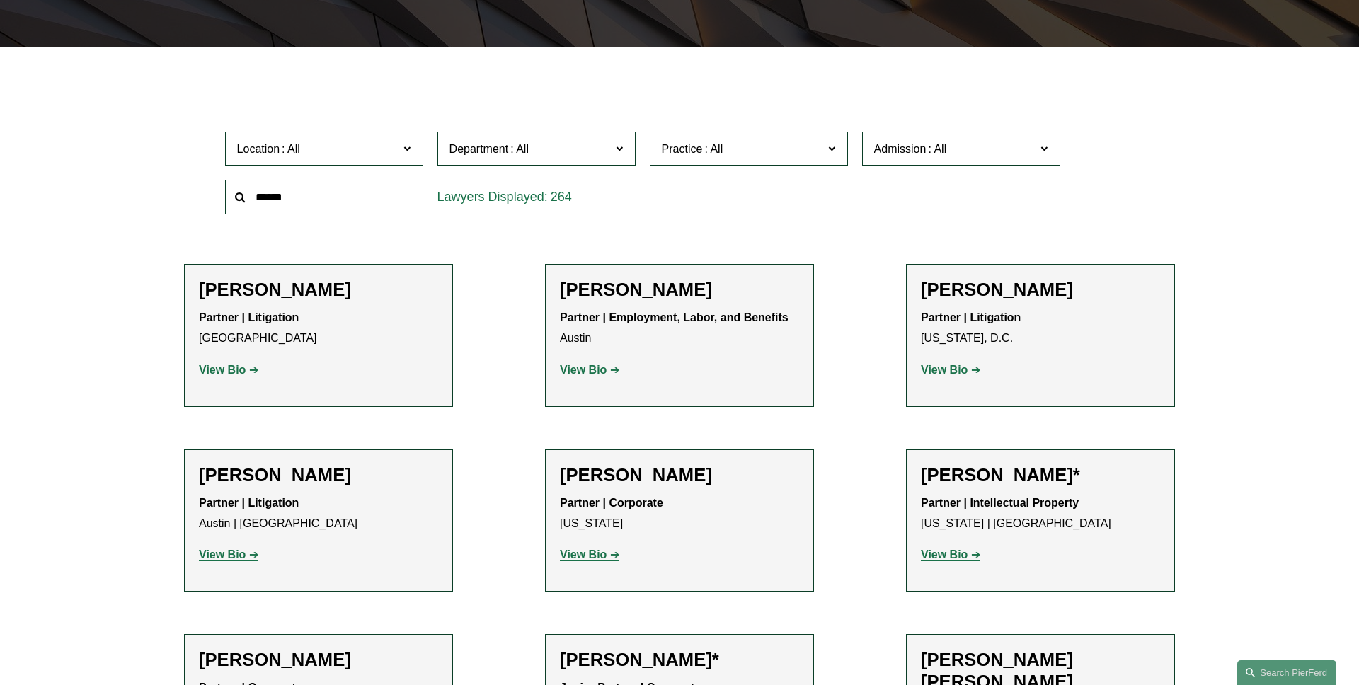
click at [388, 151] on span "Location" at bounding box center [318, 148] width 162 height 19
click at [0, 0] on link "[GEOGRAPHIC_DATA]" at bounding box center [0, 0] width 0 height 0
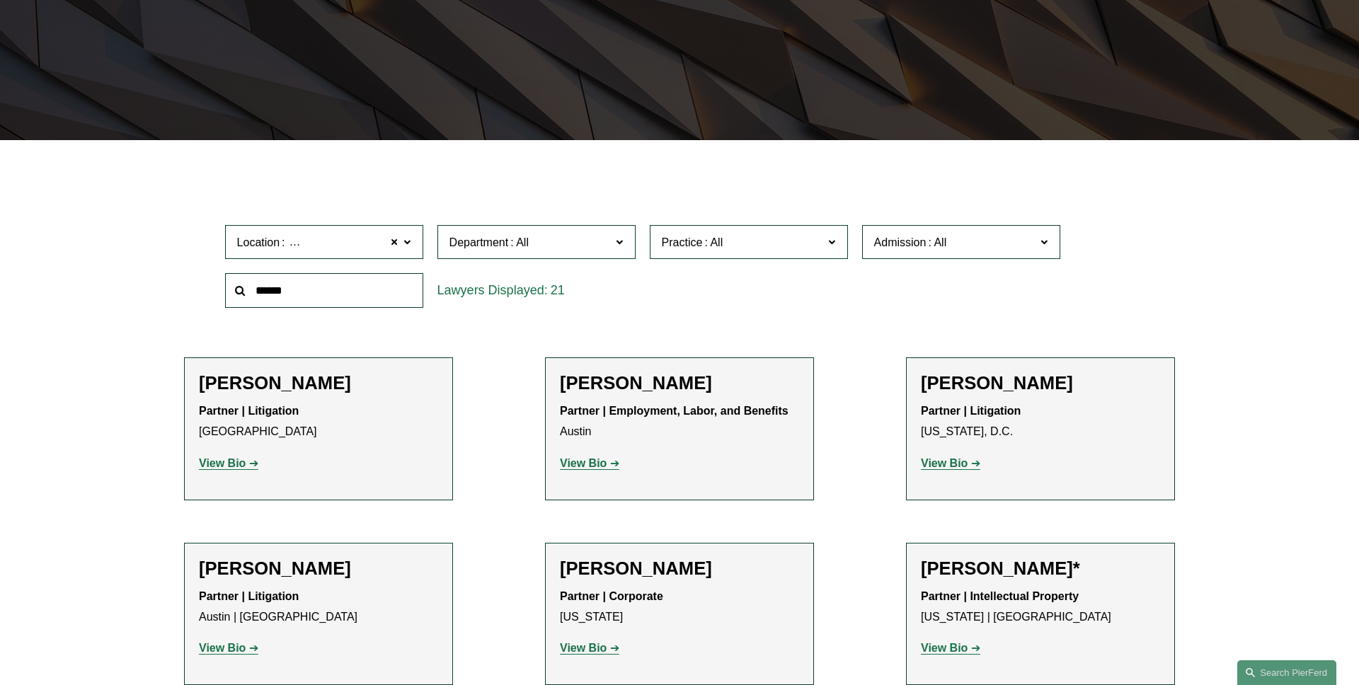
scroll to position [282, 0]
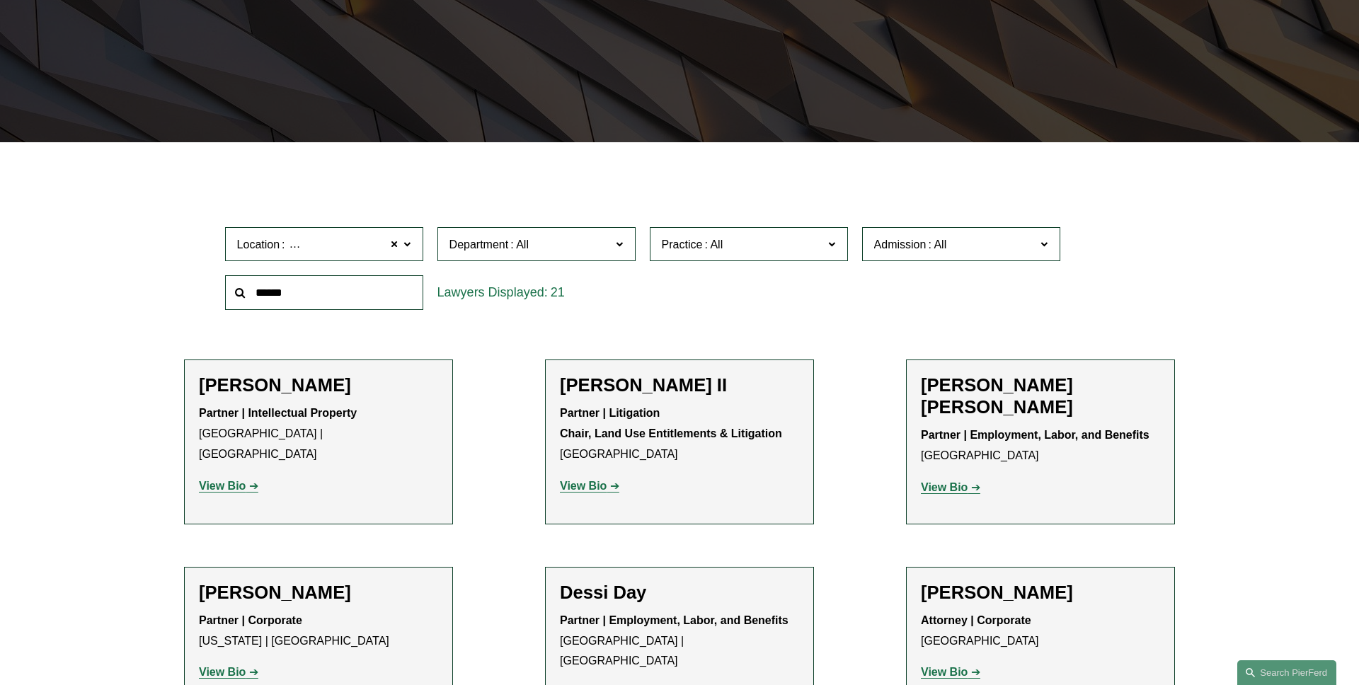
click at [616, 249] on span at bounding box center [619, 243] width 7 height 18
click at [0, 0] on link "Litigation" at bounding box center [0, 0] width 0 height 0
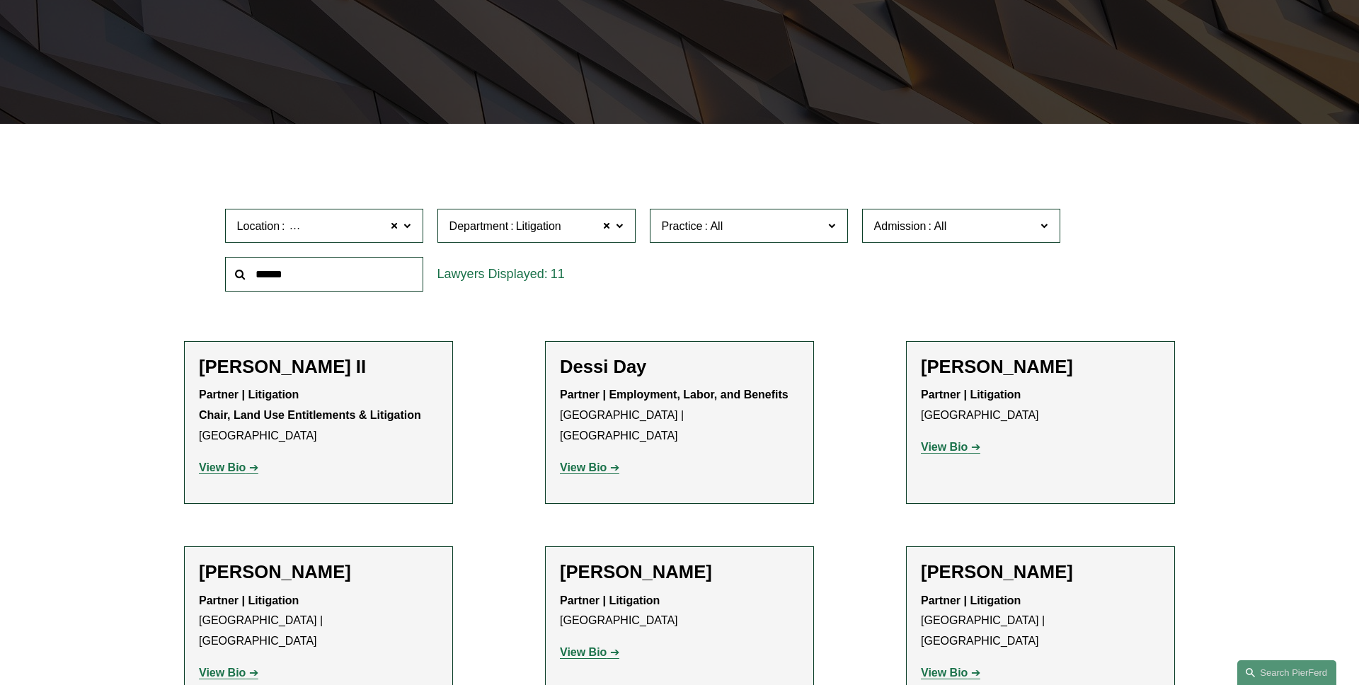
scroll to position [318, 0]
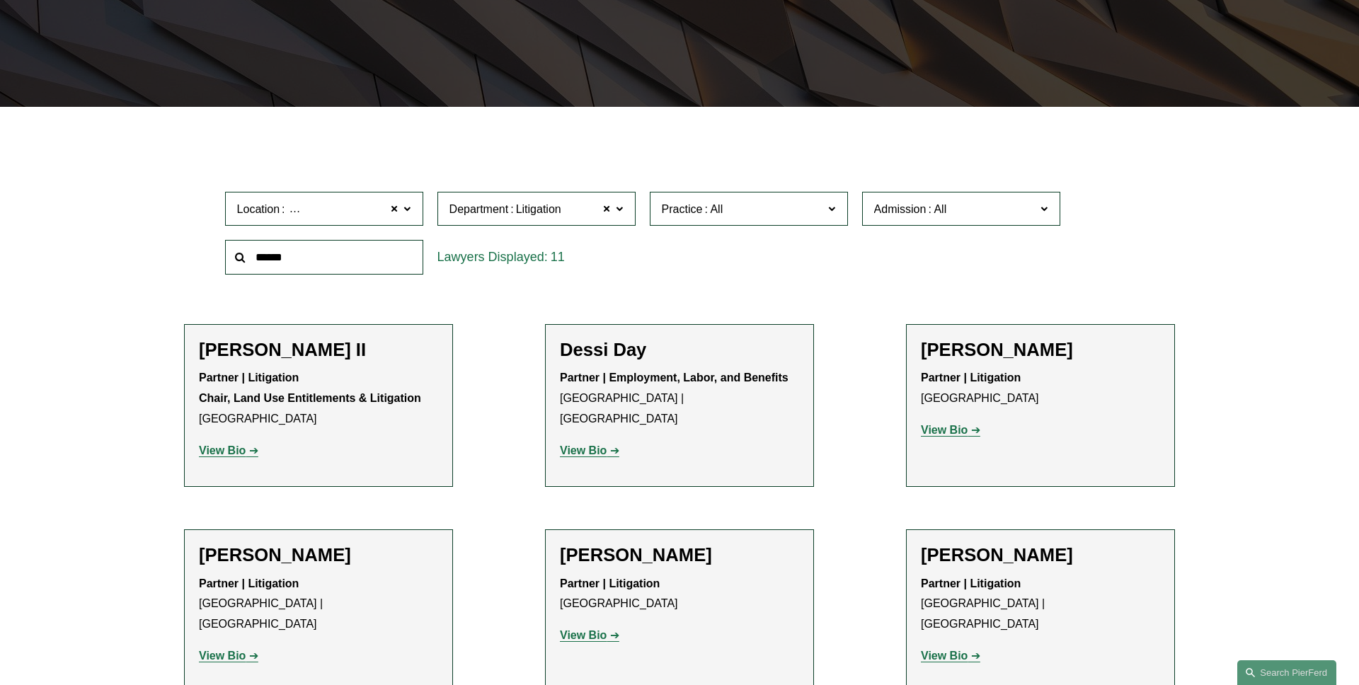
click at [1008, 212] on span "Admission" at bounding box center [955, 209] width 162 height 19
click at [0, 0] on link "[US_STATE]" at bounding box center [0, 0] width 0 height 0
click at [764, 206] on span "Practice" at bounding box center [743, 209] width 162 height 19
click at [0, 0] on link "Construction and Design Professional" at bounding box center [0, 0] width 0 height 0
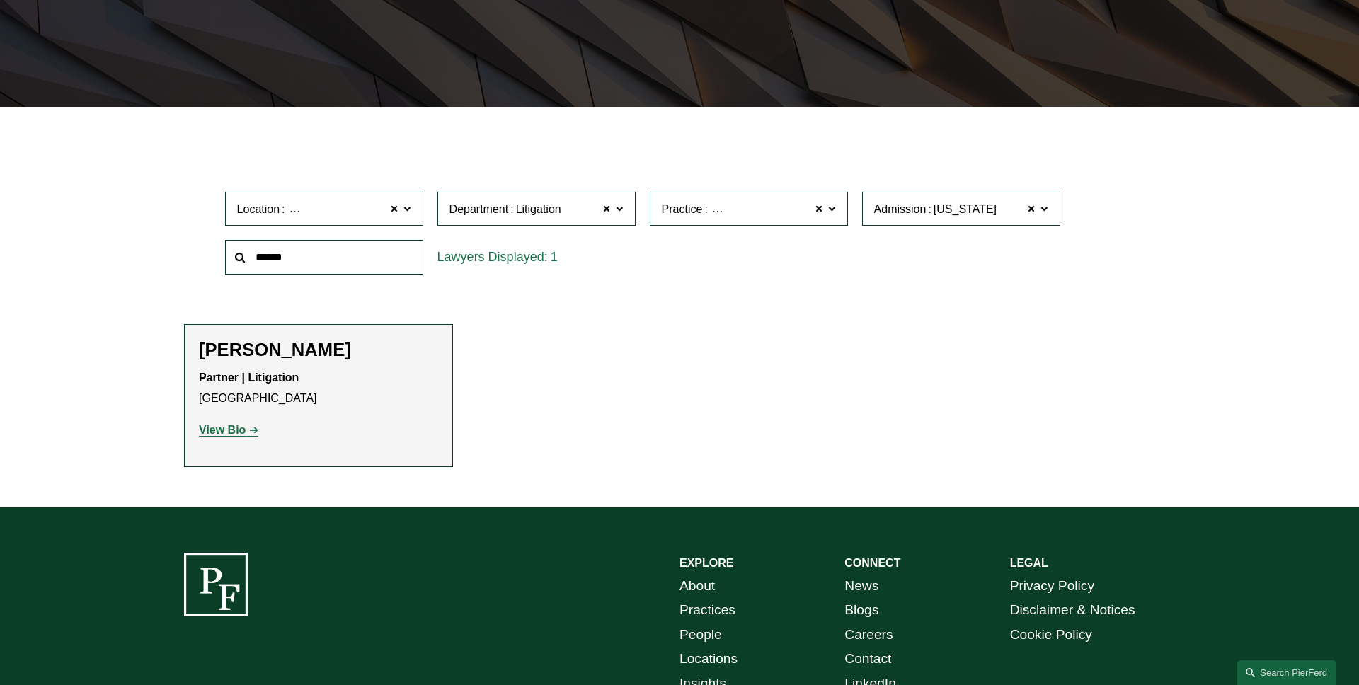
click at [832, 214] on span at bounding box center [831, 208] width 7 height 18
click at [0, 0] on link "Land Use Entitlements & Litigation" at bounding box center [0, 0] width 0 height 0
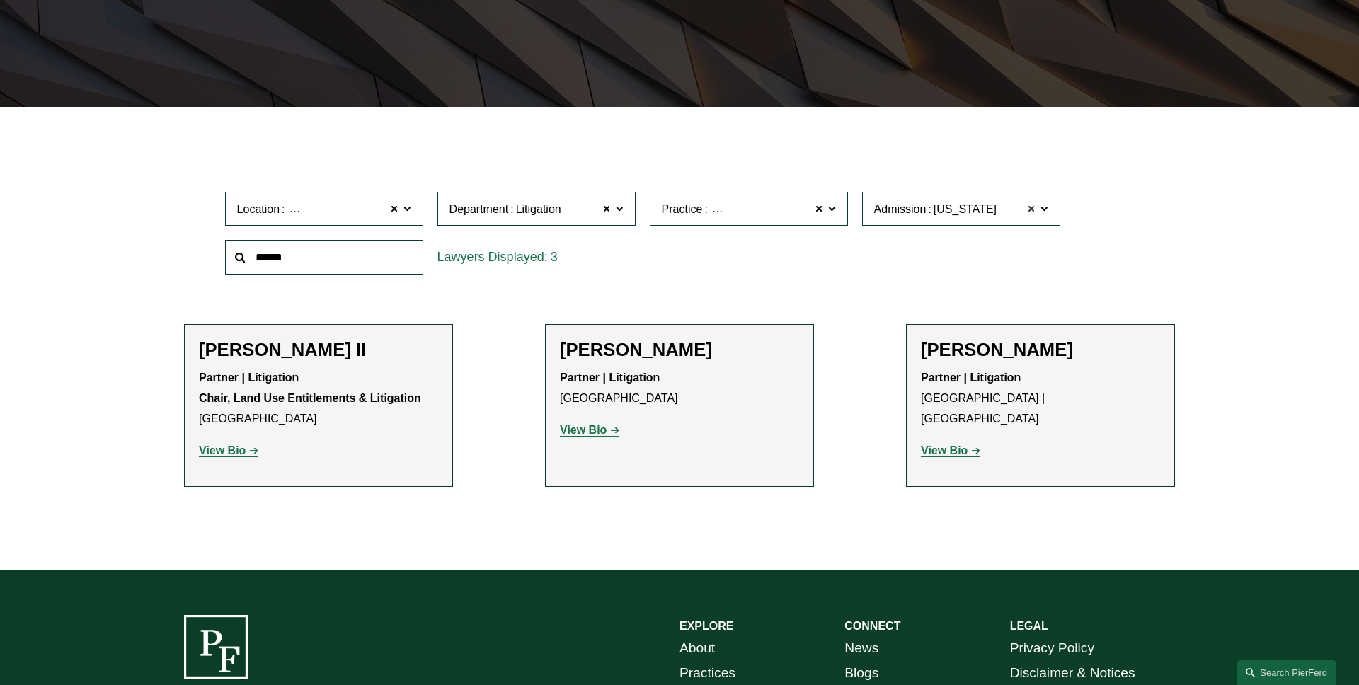
click at [1032, 208] on span at bounding box center [1032, 209] width 8 height 18
click at [605, 209] on span at bounding box center [607, 209] width 8 height 18
click at [393, 211] on span at bounding box center [395, 209] width 8 height 18
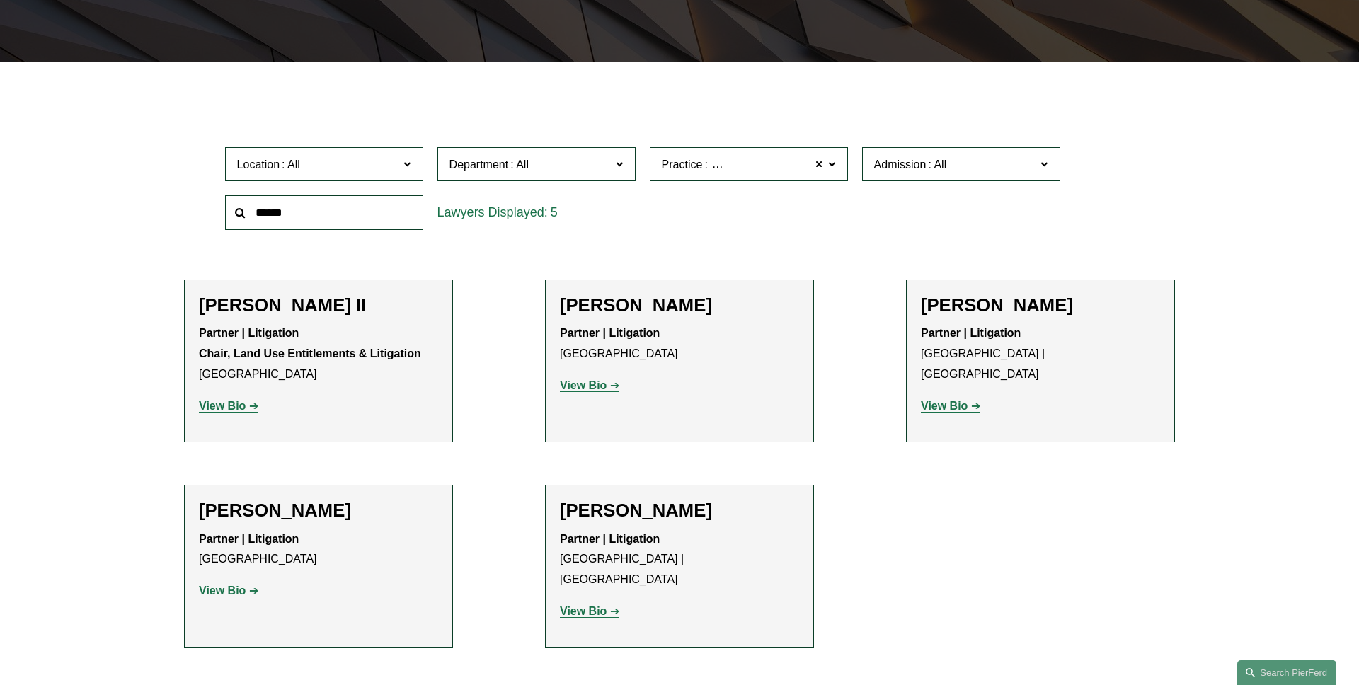
scroll to position [374, 0]
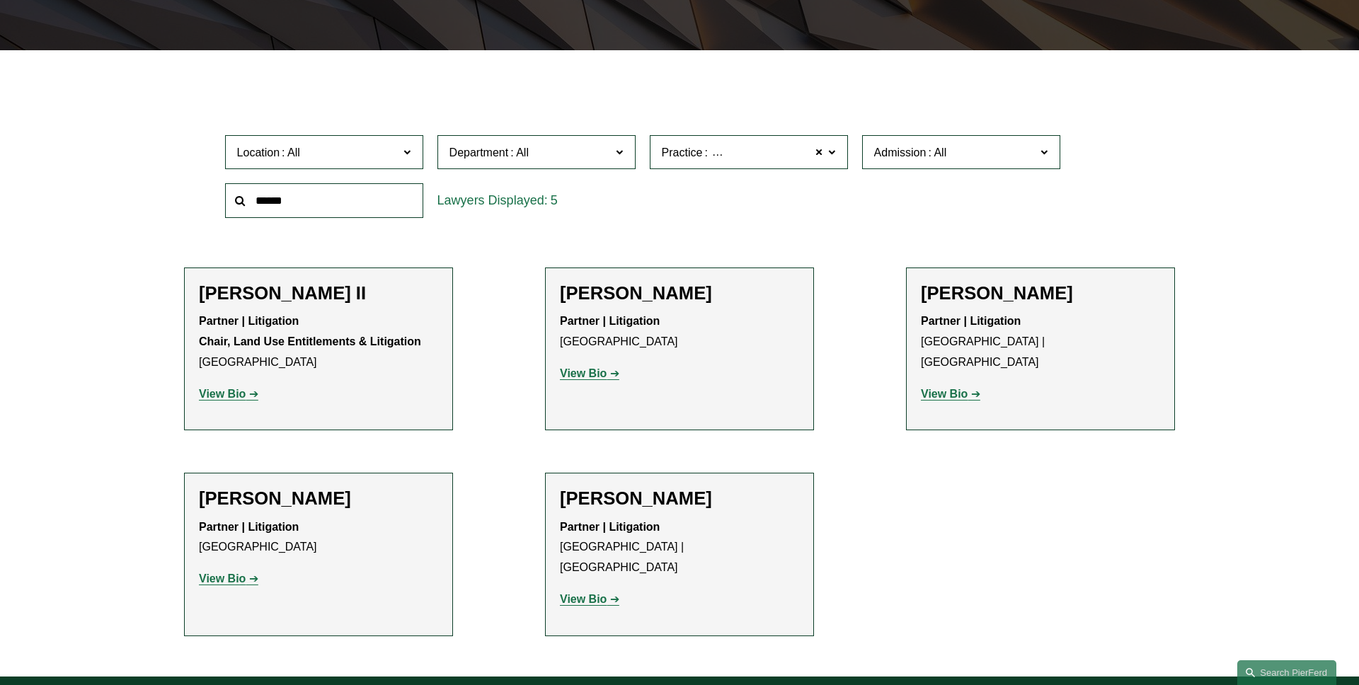
click at [834, 154] on span at bounding box center [831, 151] width 7 height 18
click at [0, 0] on link "Construction and Design Professional" at bounding box center [0, 0] width 0 height 0
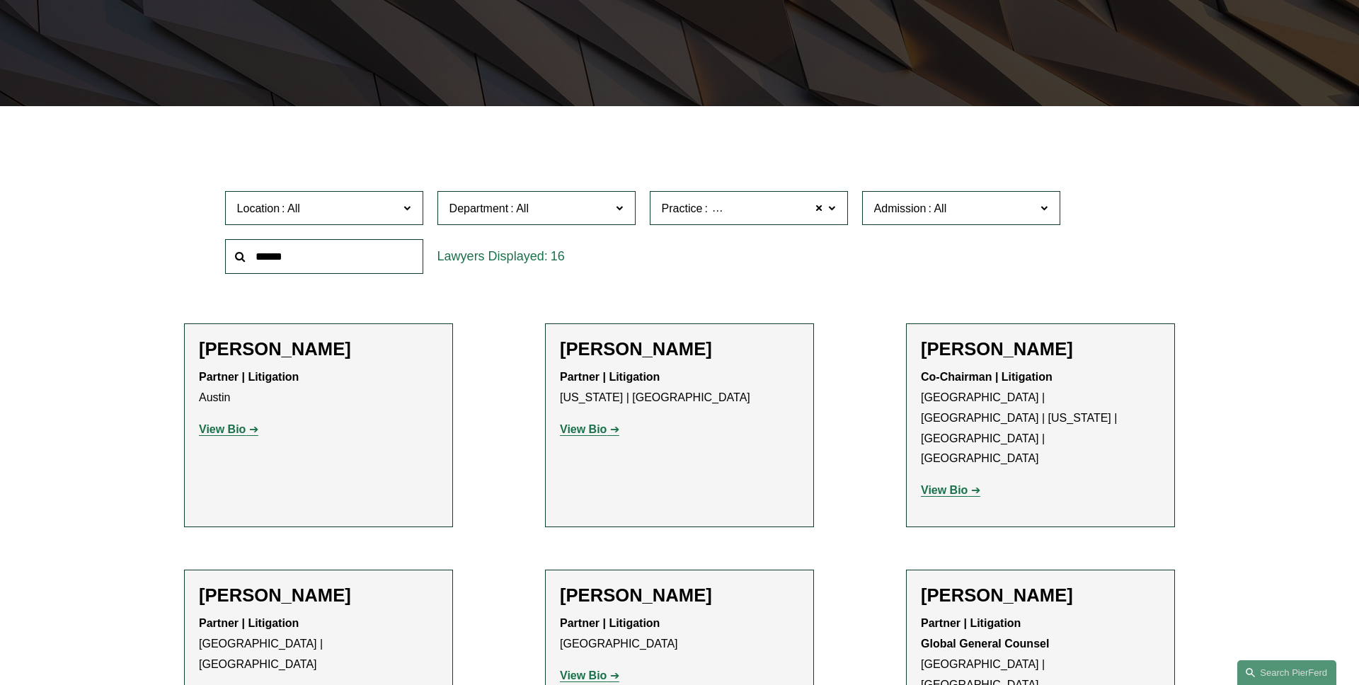
scroll to position [297, 0]
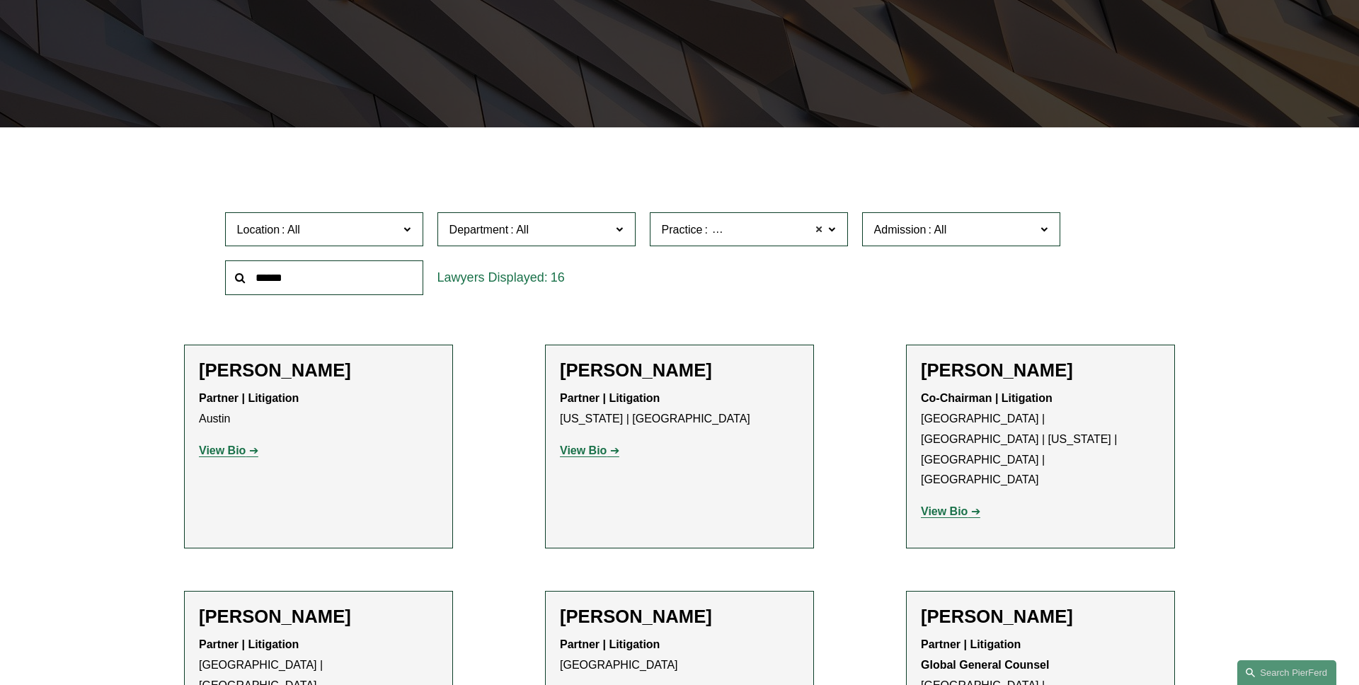
click at [817, 231] on span at bounding box center [819, 229] width 8 height 18
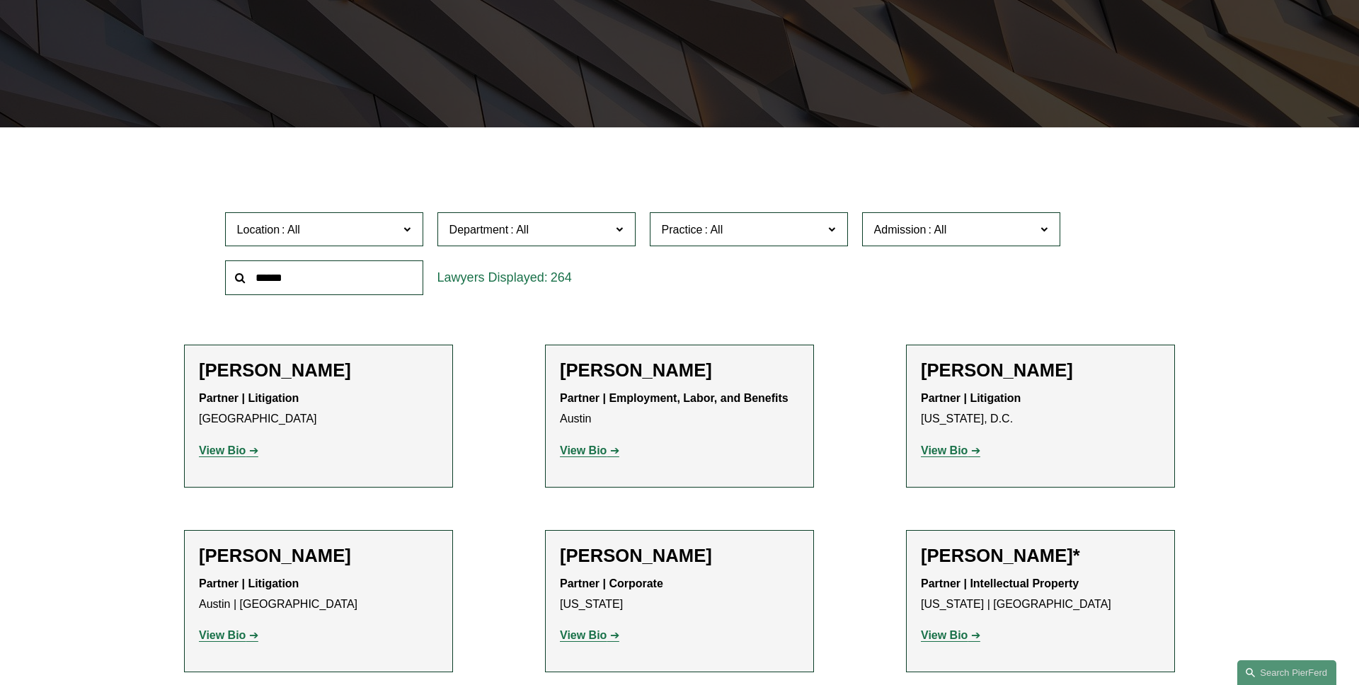
click at [558, 237] on span "Department" at bounding box center [530, 229] width 162 height 19
